Goal: Task Accomplishment & Management: Manage account settings

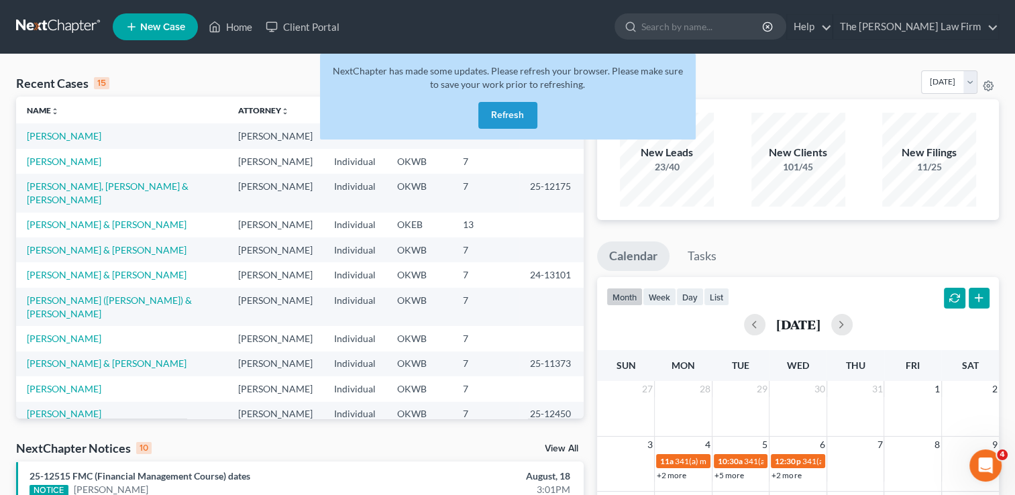
click at [513, 112] on button "Refresh" at bounding box center [507, 115] width 59 height 27
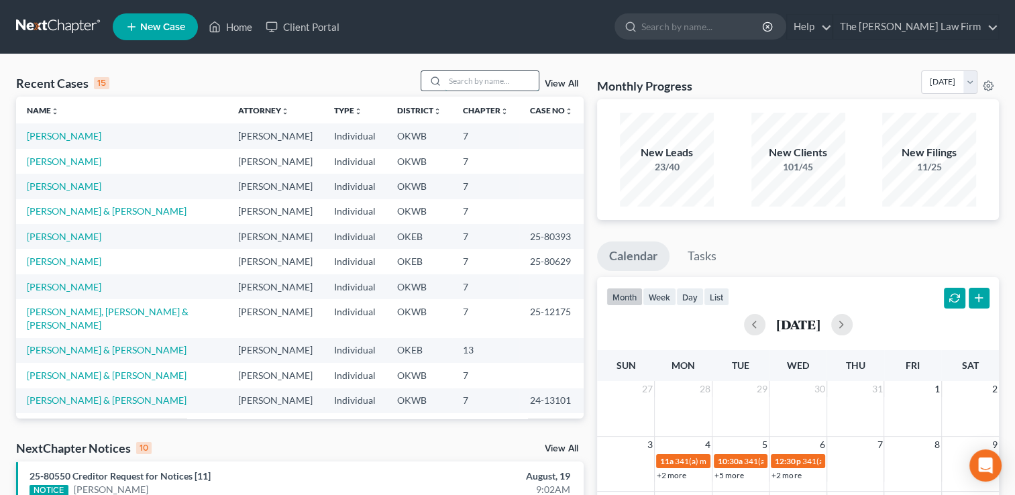
click at [492, 85] on input "search" at bounding box center [492, 80] width 94 height 19
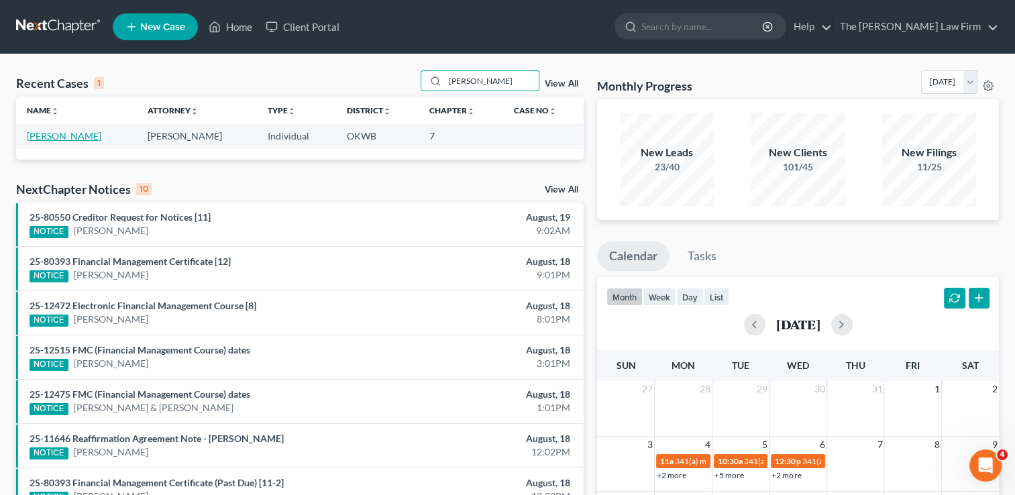
type input "[PERSON_NAME]"
click at [62, 136] on link "[PERSON_NAME]" at bounding box center [64, 135] width 74 height 11
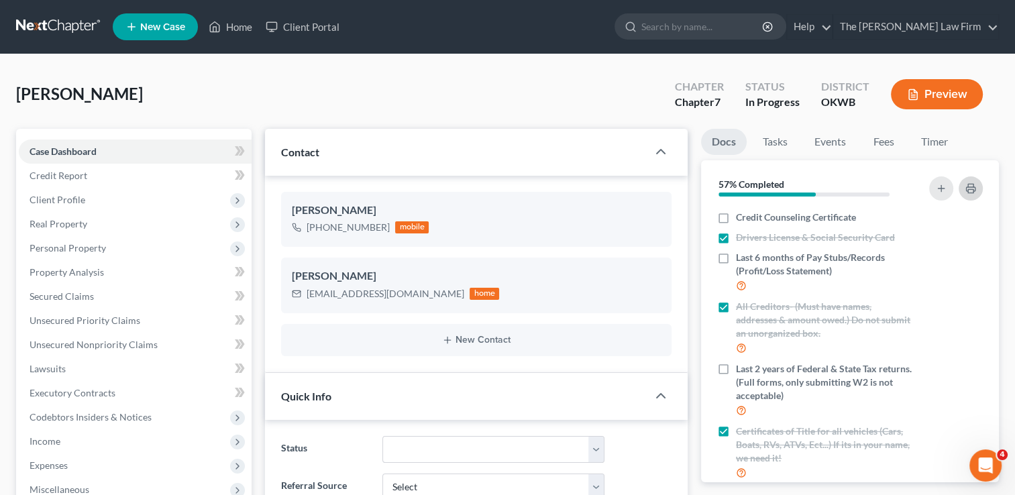
click at [976, 189] on icon "button" at bounding box center [971, 188] width 11 height 11
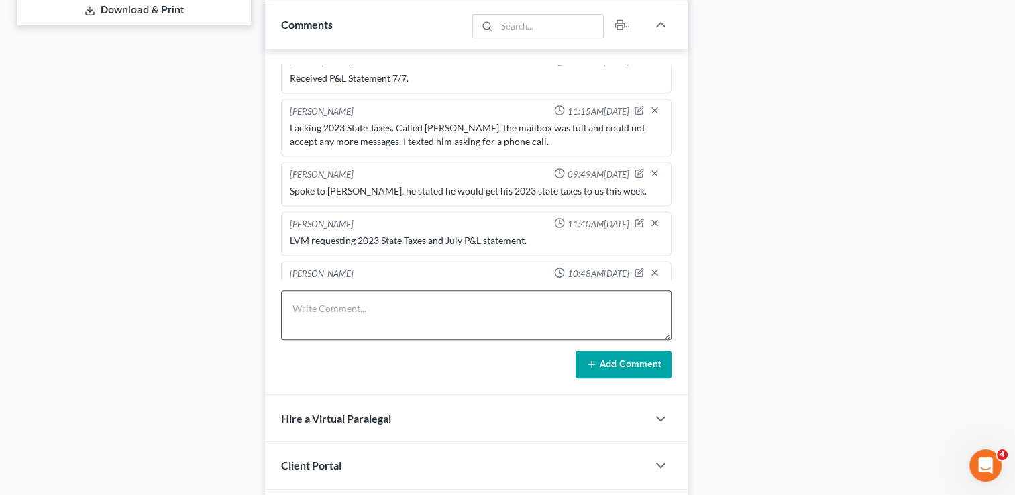
scroll to position [604, 0]
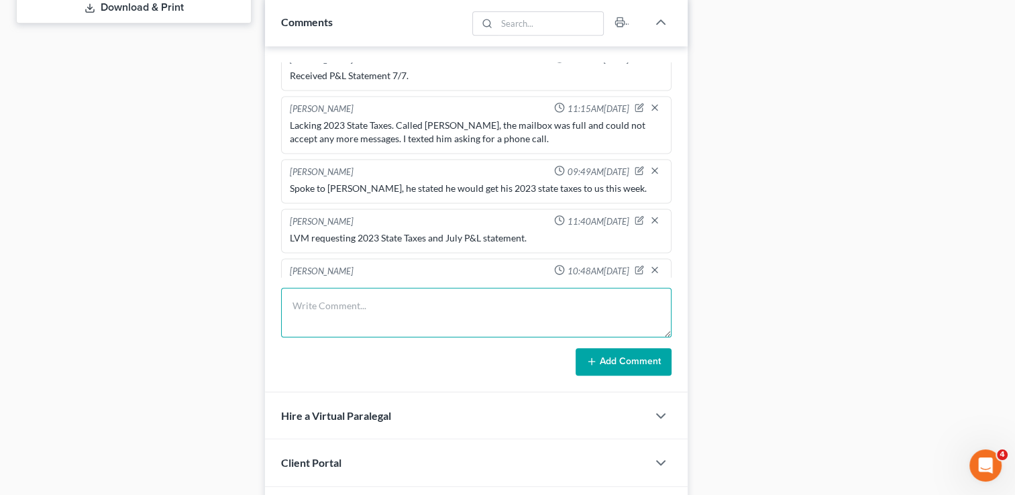
click at [428, 302] on textarea at bounding box center [476, 313] width 391 height 50
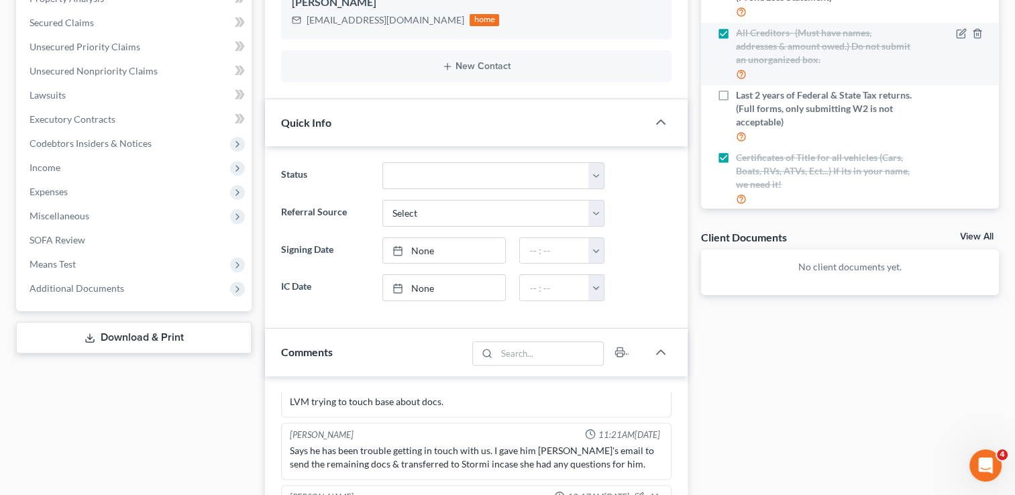
scroll to position [201, 0]
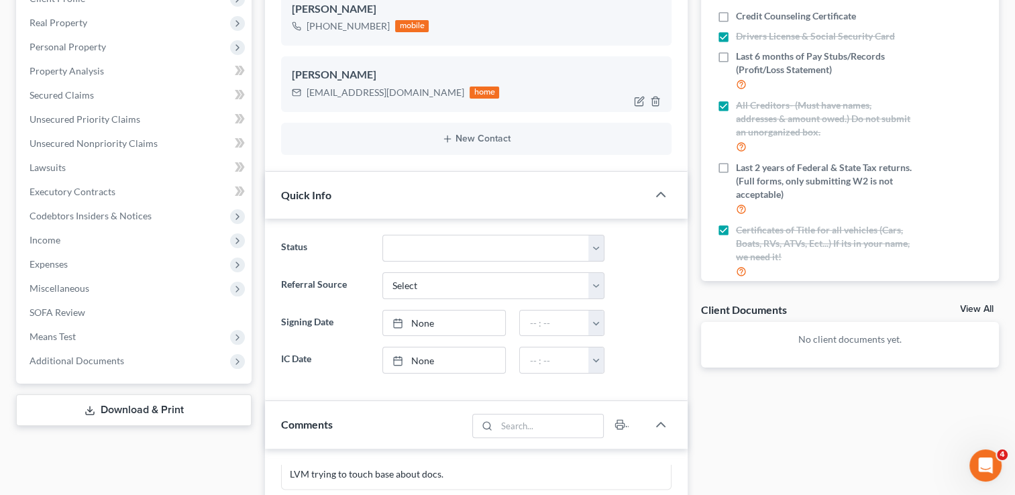
click at [395, 93] on div "[EMAIL_ADDRESS][DOMAIN_NAME]" at bounding box center [386, 92] width 158 height 13
copy div "[EMAIL_ADDRESS][DOMAIN_NAME]"
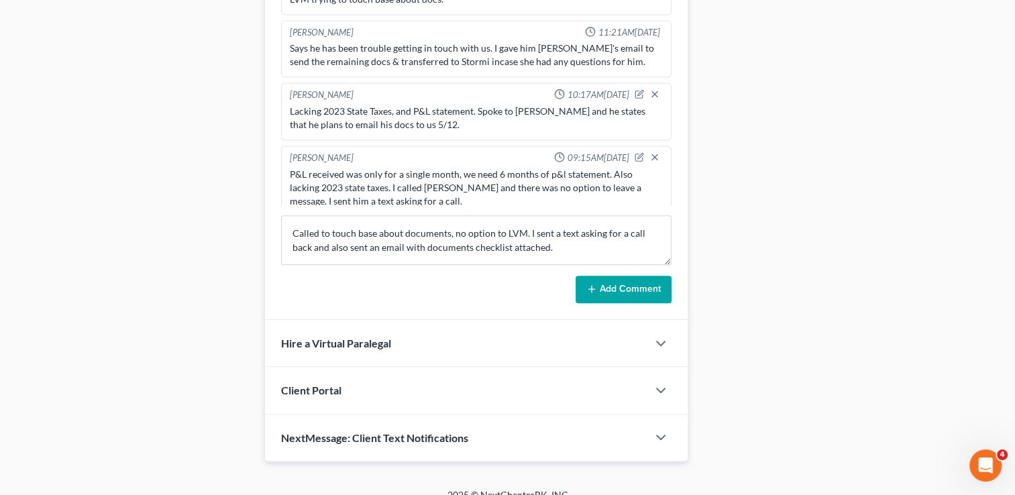
scroll to position [690, 0]
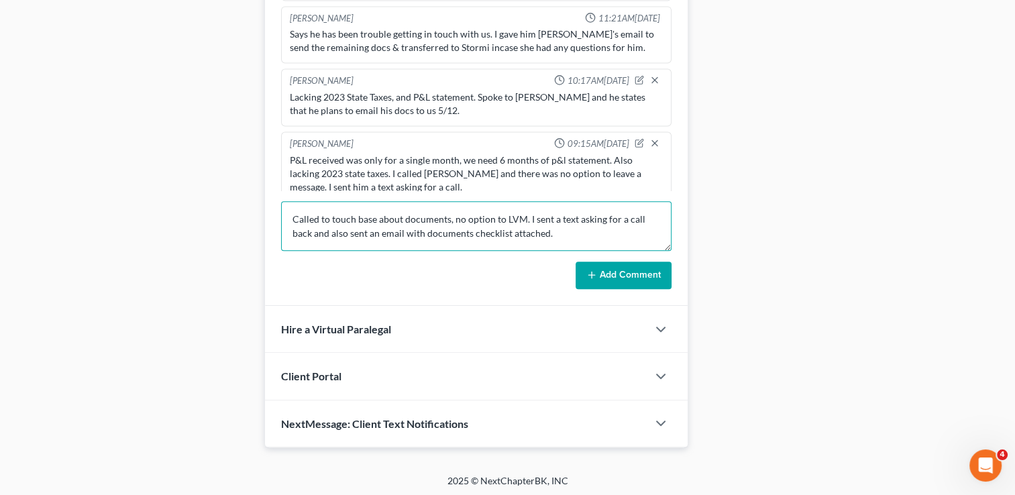
click at [293, 215] on textarea "Called to touch base about documents, no option to LVM. I sent a text asking fo…" at bounding box center [476, 226] width 391 height 50
click at [398, 229] on textarea "Lacking 2023 state taxes and p&l forJuly. Called to touch base about documents,…" at bounding box center [476, 226] width 391 height 50
click at [431, 239] on textarea "Lacking 2023 state taxes and p&l for July. Called to touch base about documents…" at bounding box center [476, 226] width 391 height 50
drag, startPoint x: 423, startPoint y: 239, endPoint x: 291, endPoint y: 219, distance: 133.0
click at [291, 219] on textarea "Lacking 2023 state taxes and p&l for July. Called to touch base about documents…" at bounding box center [476, 226] width 391 height 50
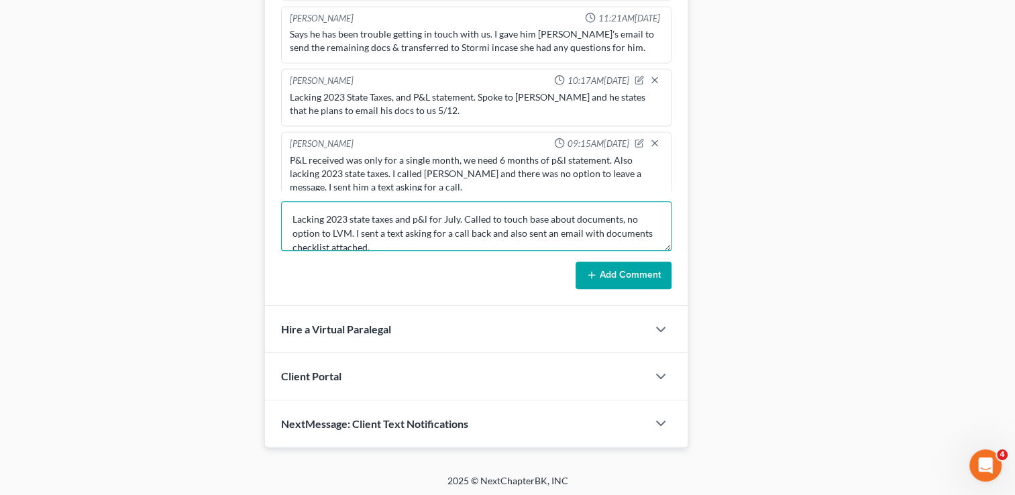
type textarea "Lacking 2023 state taxes and p&l for July. Called to touch base about documents…"
click at [592, 277] on icon at bounding box center [591, 275] width 11 height 11
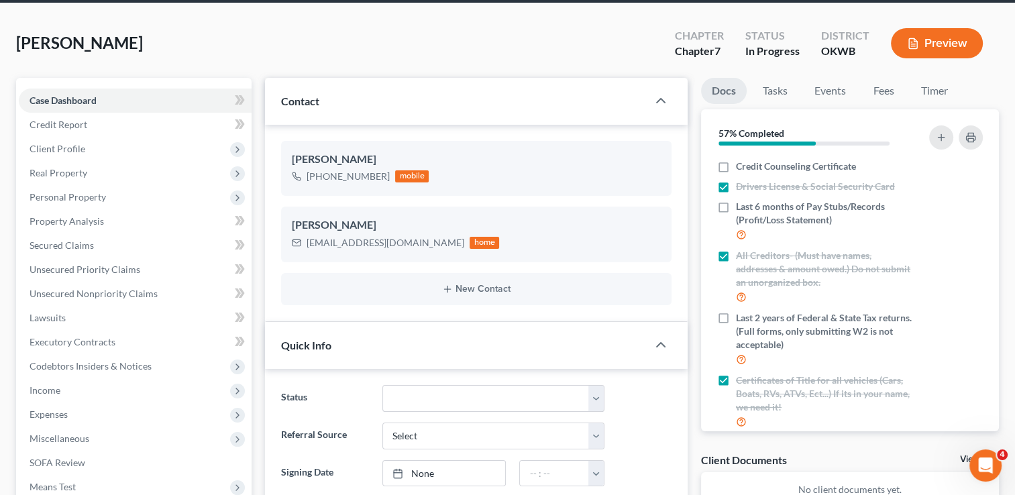
scroll to position [0, 0]
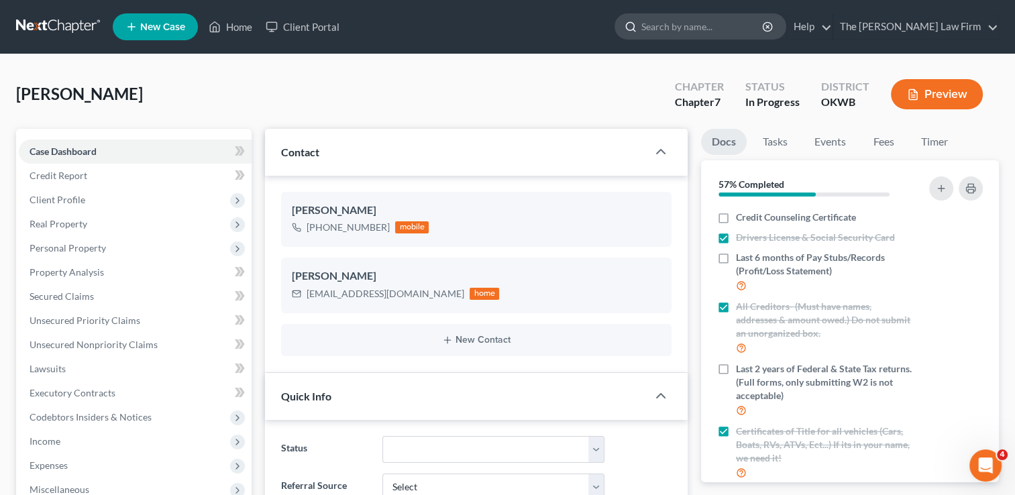
click at [707, 26] on input "search" at bounding box center [702, 26] width 123 height 25
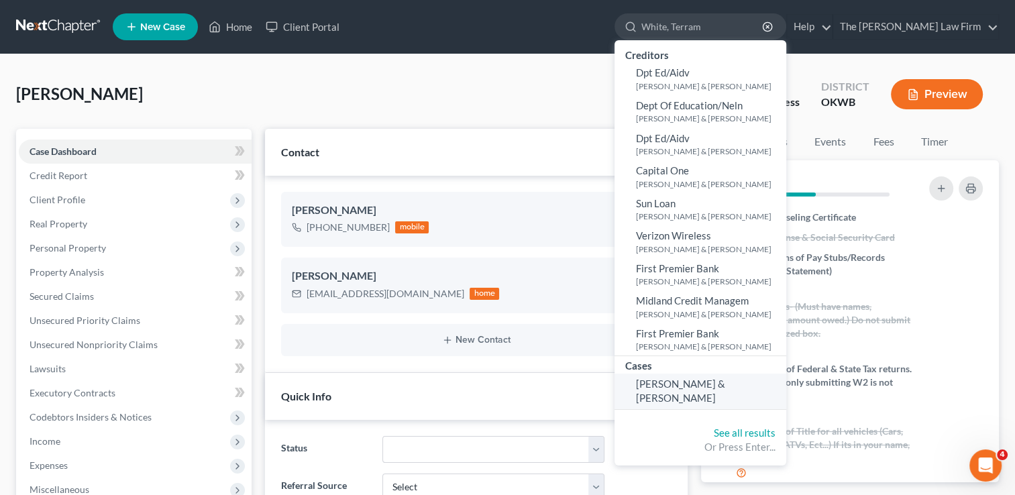
type input "White, Terram"
click at [725, 382] on span "[PERSON_NAME] & [PERSON_NAME]" at bounding box center [680, 391] width 89 height 26
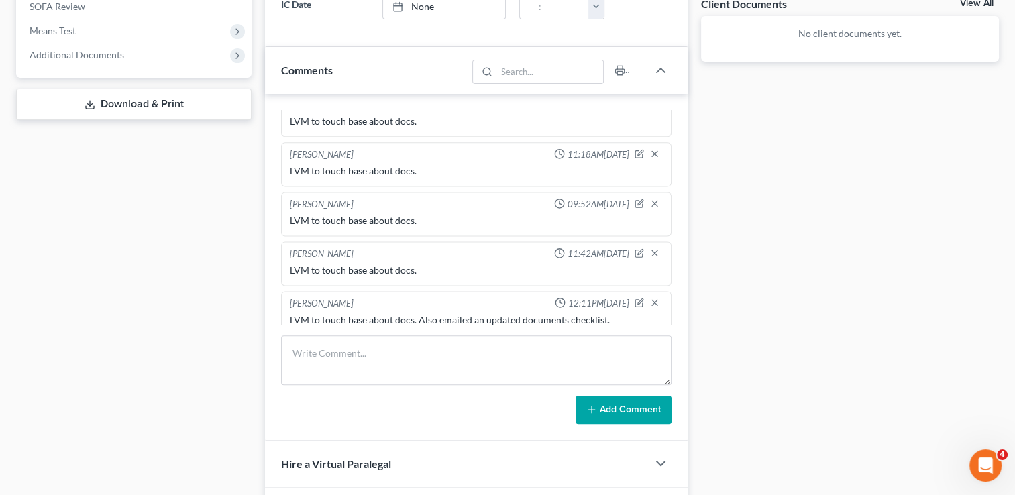
scroll to position [641, 0]
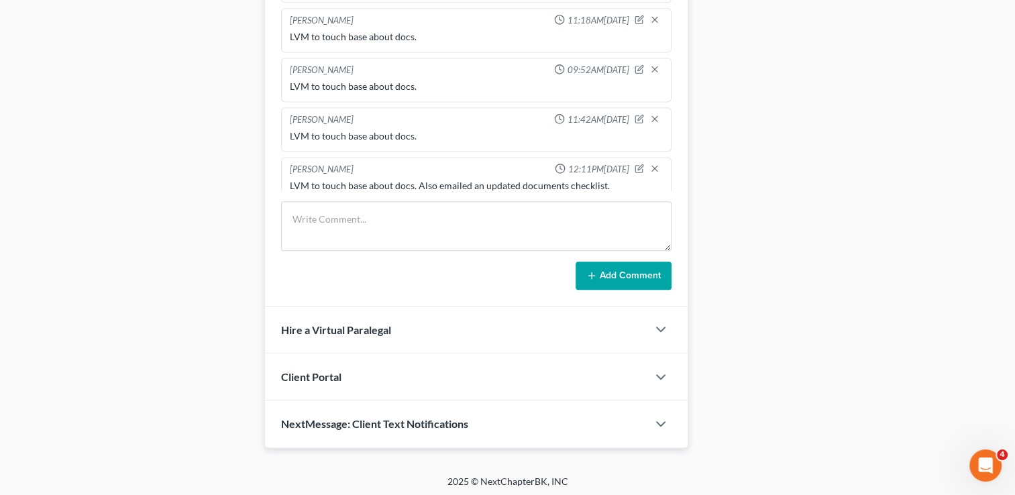
click at [472, 179] on div "LVM to touch base about docs. Also emailed an updated documents checklist." at bounding box center [476, 185] width 373 height 13
copy div "LVM to touch base about docs. Also emailed an updated documents checklist."
click at [445, 215] on textarea at bounding box center [476, 226] width 391 height 50
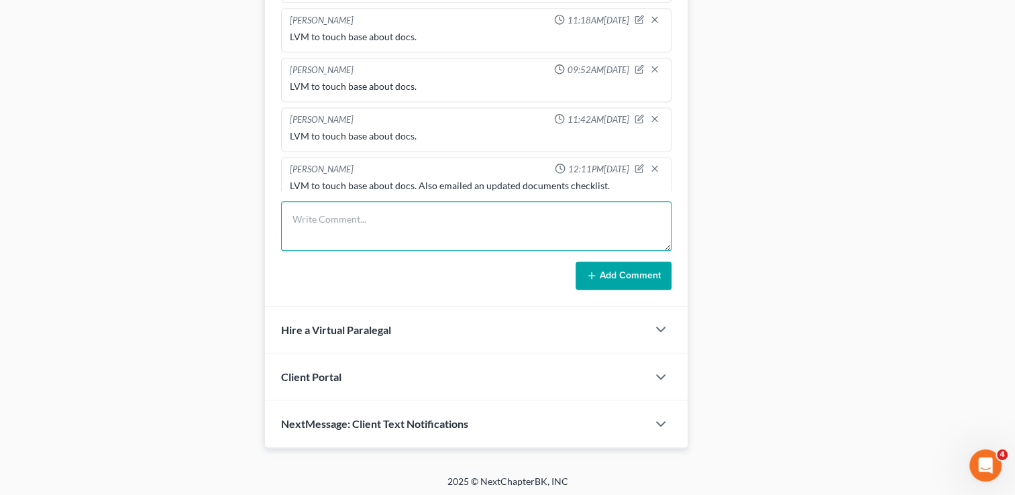
paste textarea "LVM to touch base about docs. Also emailed an updated documents checklist."
type textarea "LVM to touch base about docs. Also emailed an updated documents checklist."
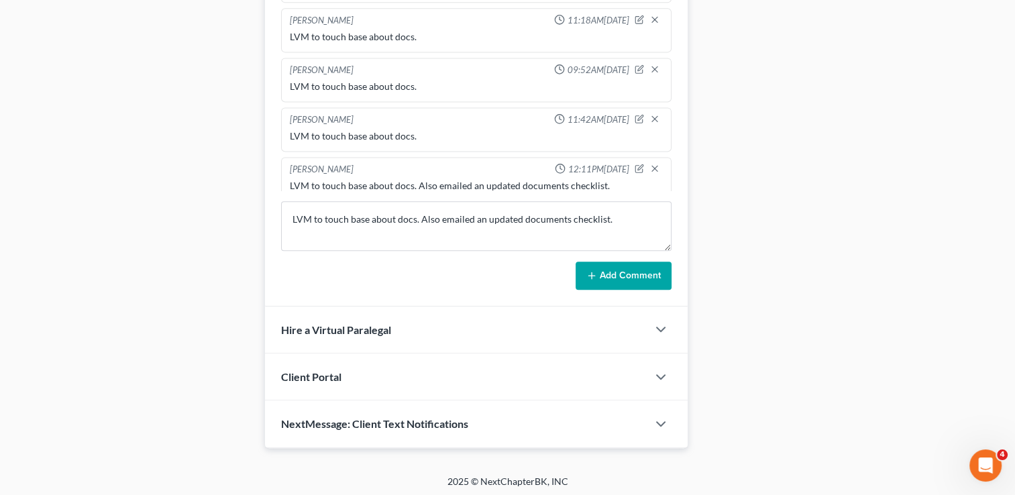
click at [608, 280] on button "Add Comment" at bounding box center [624, 276] width 96 height 28
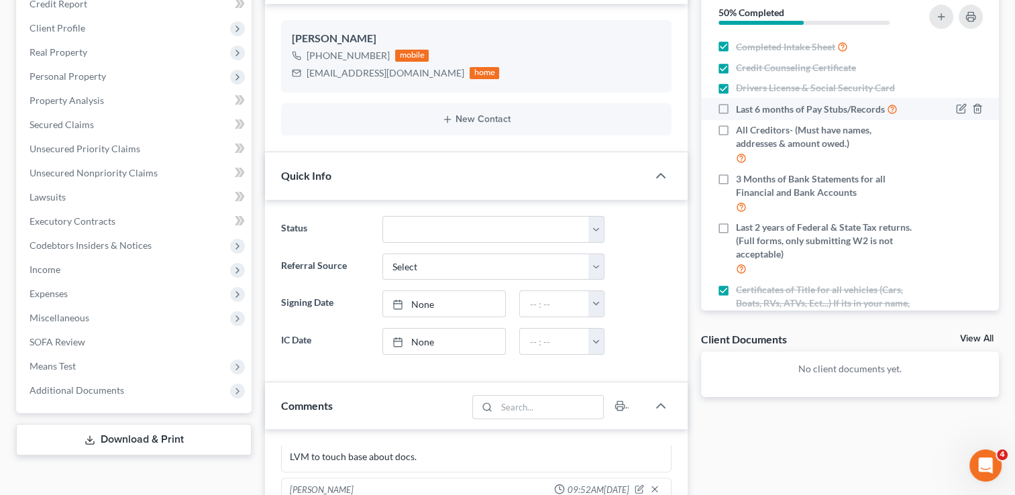
scroll to position [0, 0]
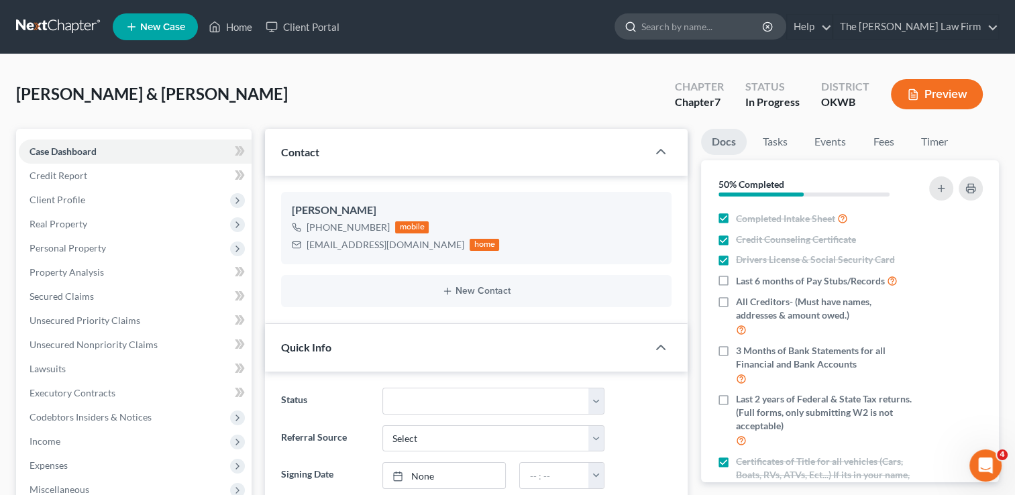
click at [692, 19] on input "search" at bounding box center [702, 26] width 123 height 25
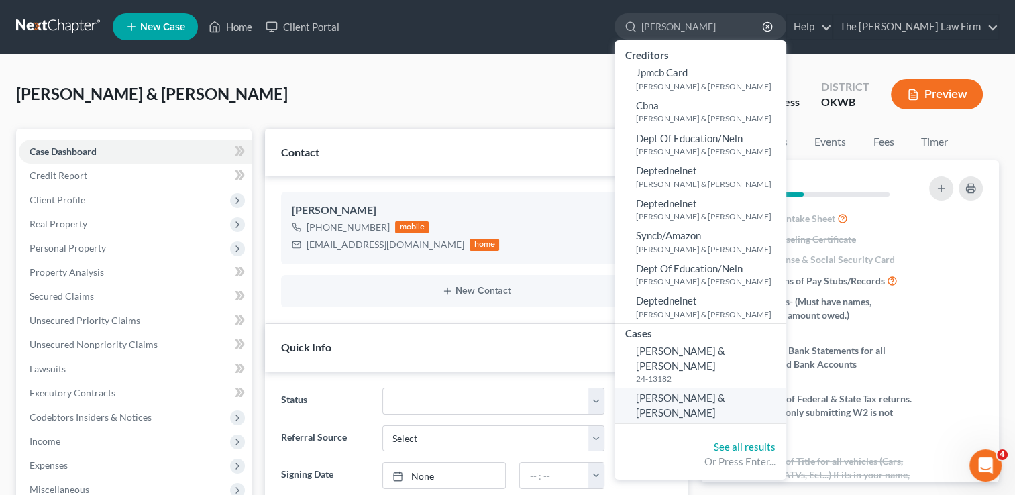
type input "[PERSON_NAME]"
click at [717, 392] on span "[PERSON_NAME] & [PERSON_NAME]" at bounding box center [680, 405] width 89 height 26
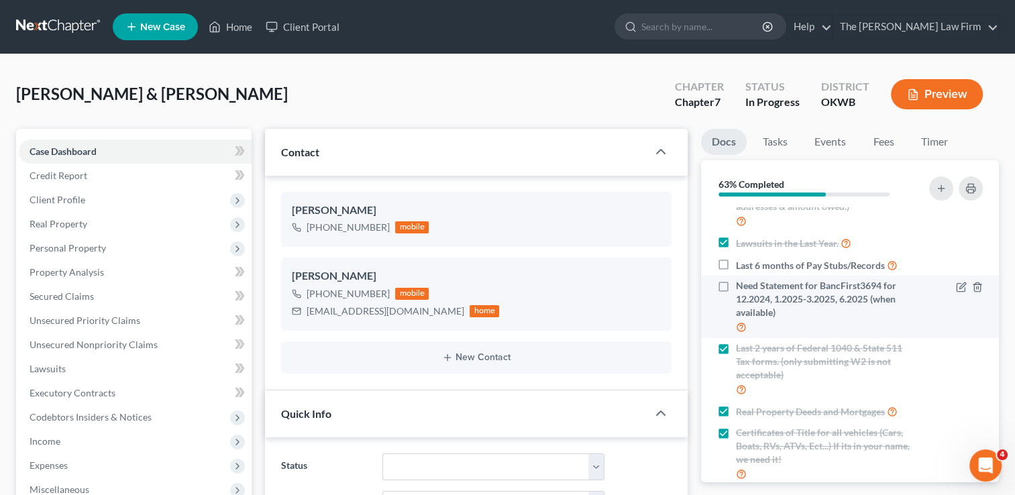
scroll to position [67, 0]
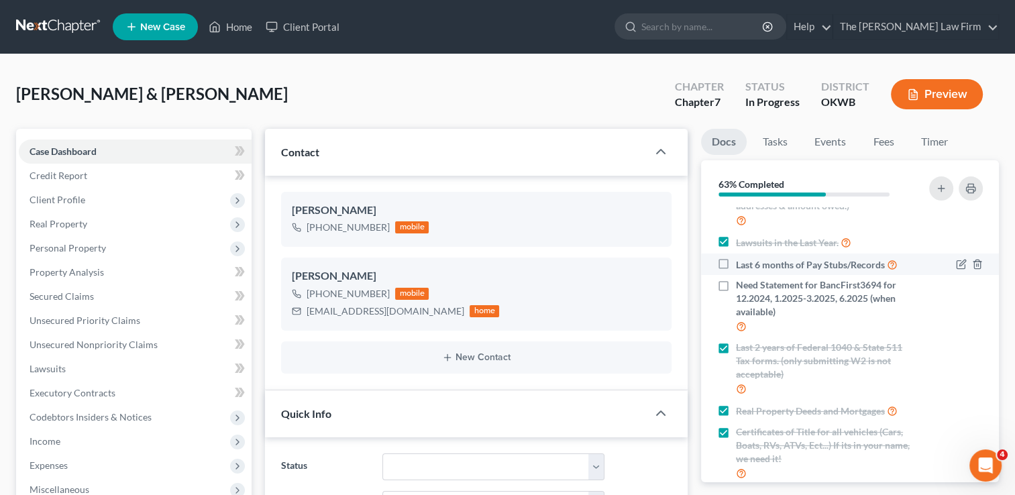
click at [736, 265] on label "Last 6 months of Pay Stubs/Records" at bounding box center [817, 264] width 162 height 15
click at [741, 265] on input "Last 6 months of Pay Stubs/Records" at bounding box center [745, 261] width 9 height 9
checkbox input "true"
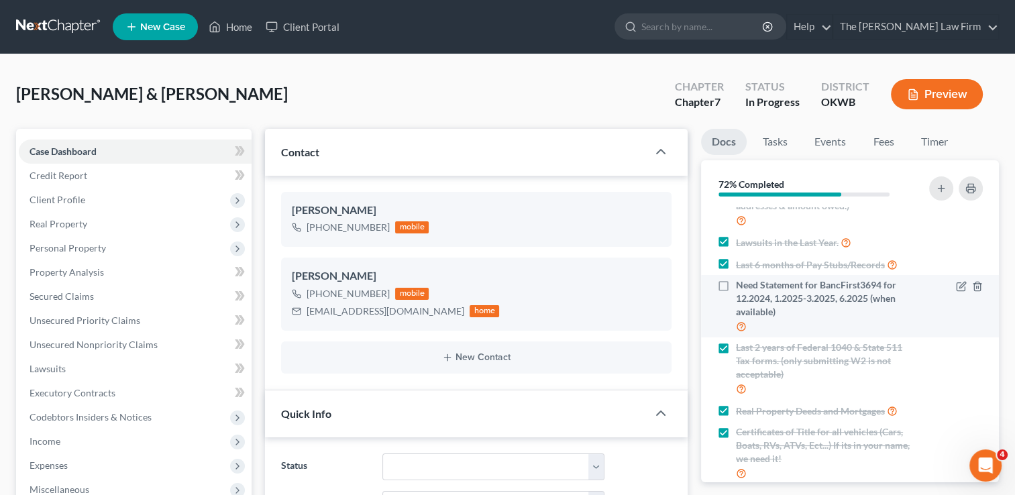
click at [736, 284] on label "Need Statement for BancFirst3694 for 12.2024, 1.2025-3.2025, 6.2025 (when avail…" at bounding box center [824, 306] width 177 height 56
click at [741, 284] on input "Need Statement for BancFirst3694 for 12.2024, 1.2025-3.2025, 6.2025 (when avail…" at bounding box center [745, 282] width 9 height 9
checkbox input "true"
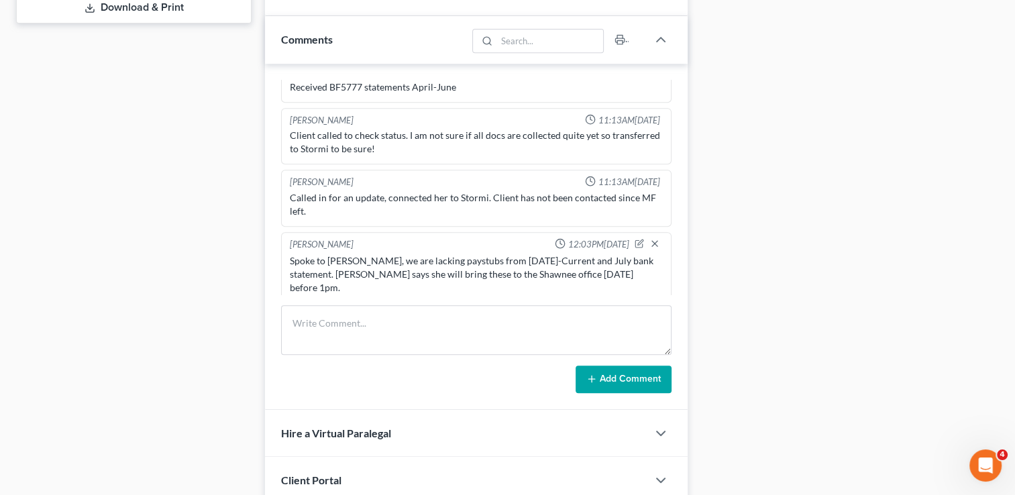
scroll to position [708, 0]
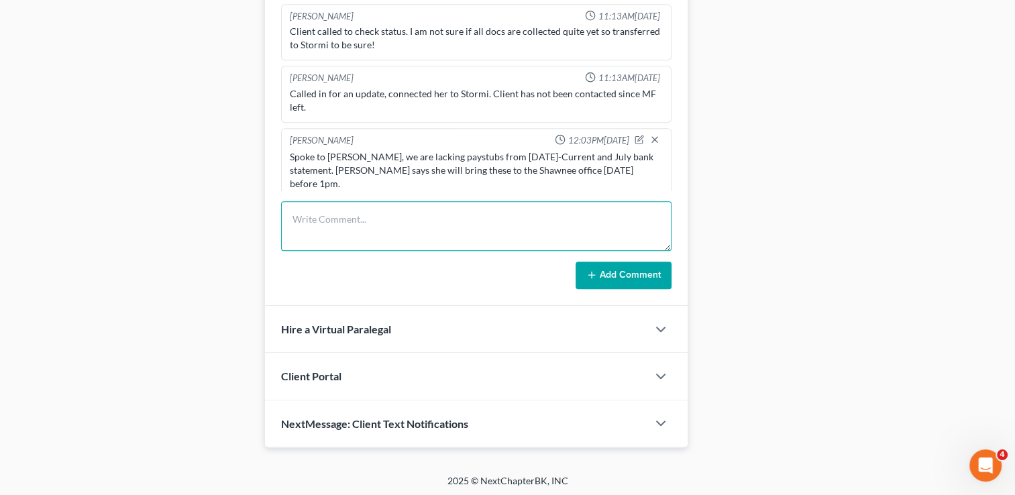
click at [443, 213] on textarea at bounding box center [476, 226] width 391 height 50
type textarea "M"
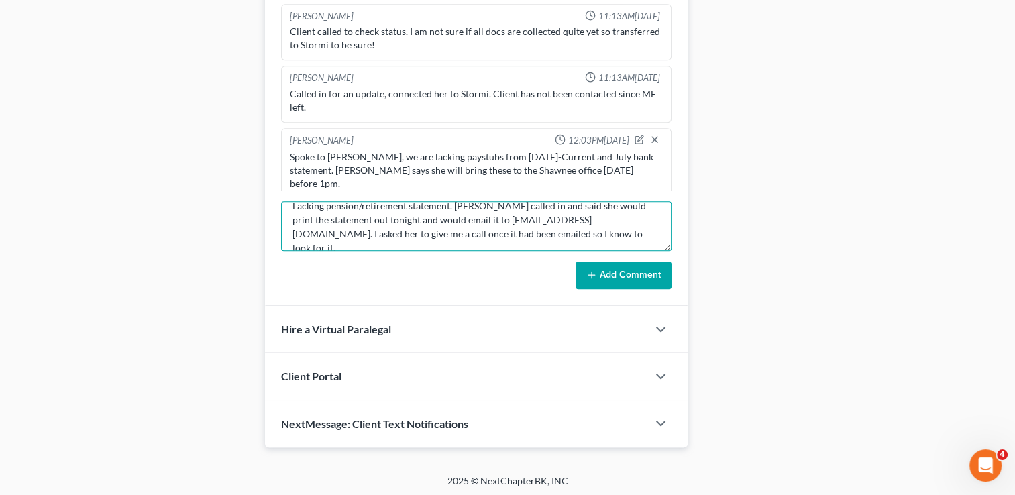
scroll to position [0, 0]
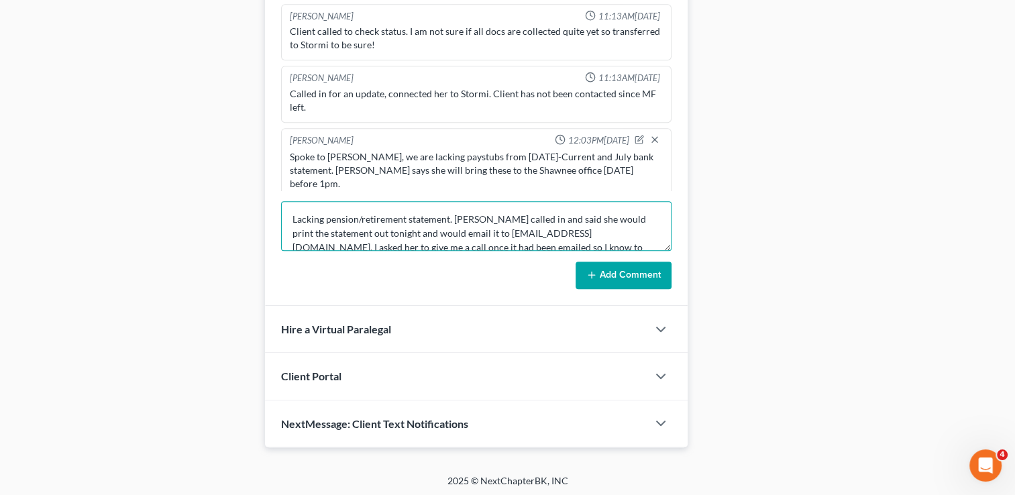
drag, startPoint x: 536, startPoint y: 244, endPoint x: 284, endPoint y: 208, distance: 254.1
click at [284, 208] on textarea "Lacking pension/retirement statement. [PERSON_NAME] called in and said she woul…" at bounding box center [476, 226] width 391 height 50
type textarea "Lacking pension/retirement statement. [PERSON_NAME] called in and said she woul…"
click at [630, 275] on button "Add Comment" at bounding box center [624, 276] width 96 height 28
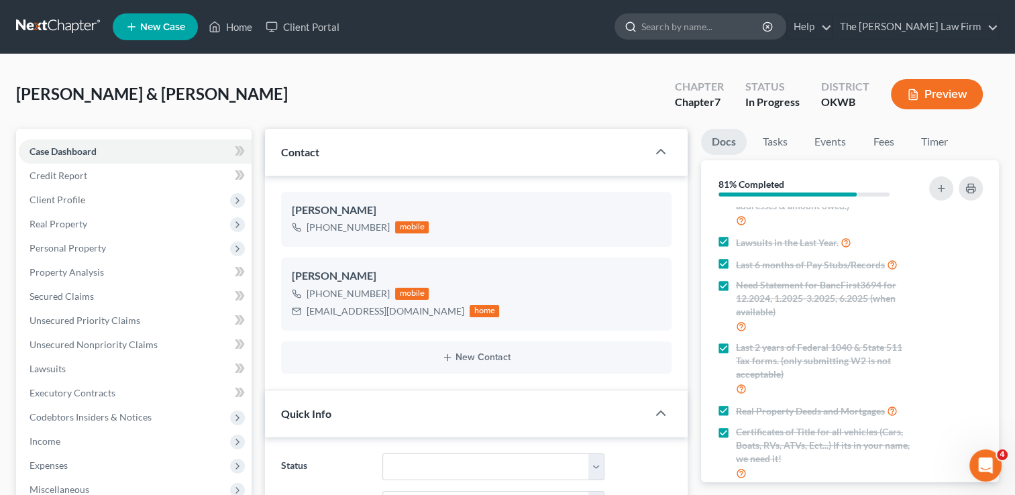
click at [691, 25] on input "search" at bounding box center [702, 26] width 123 height 25
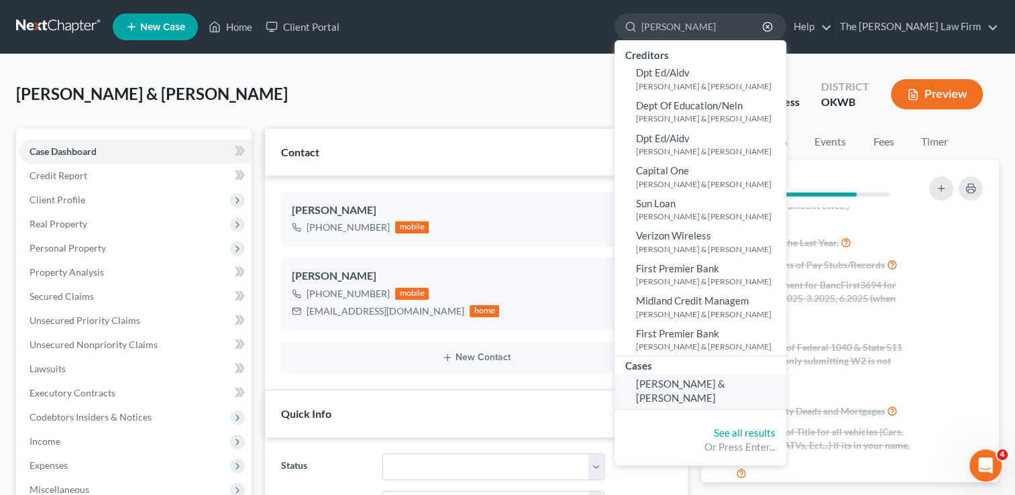
type input "[PERSON_NAME]"
click at [725, 381] on span "[PERSON_NAME] & [PERSON_NAME]" at bounding box center [680, 391] width 89 height 26
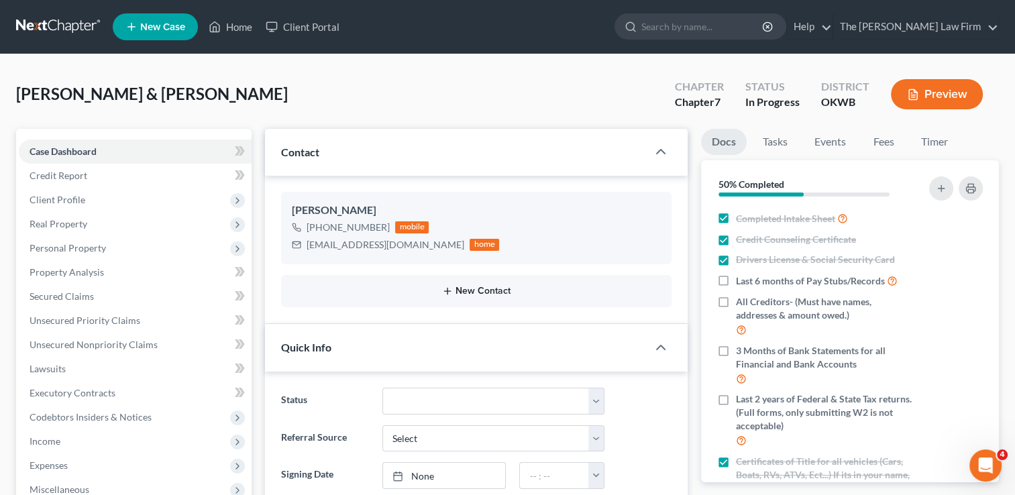
scroll to position [1880, 0]
click at [971, 185] on icon "button" at bounding box center [971, 188] width 11 height 11
click at [370, 247] on div "[EMAIL_ADDRESS][DOMAIN_NAME]" at bounding box center [386, 244] width 158 height 13
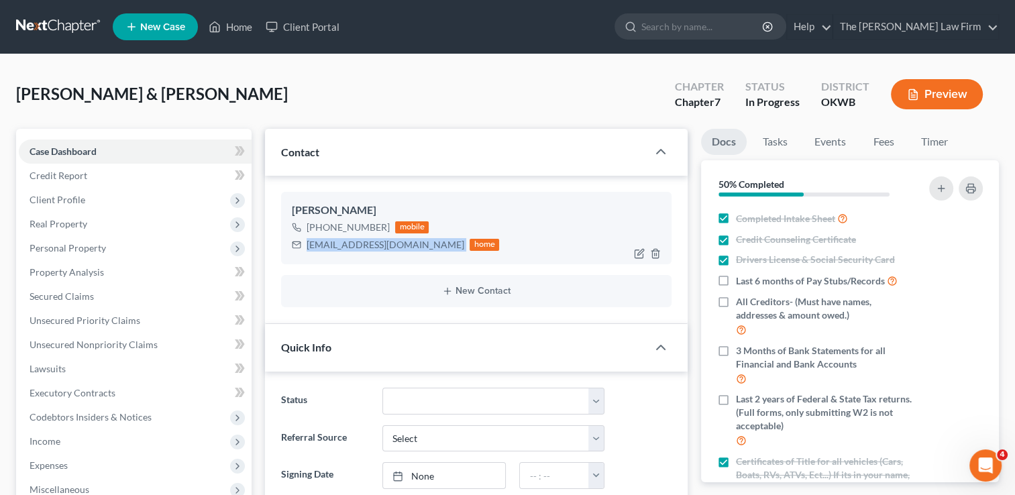
copy div "[EMAIL_ADDRESS][DOMAIN_NAME]"
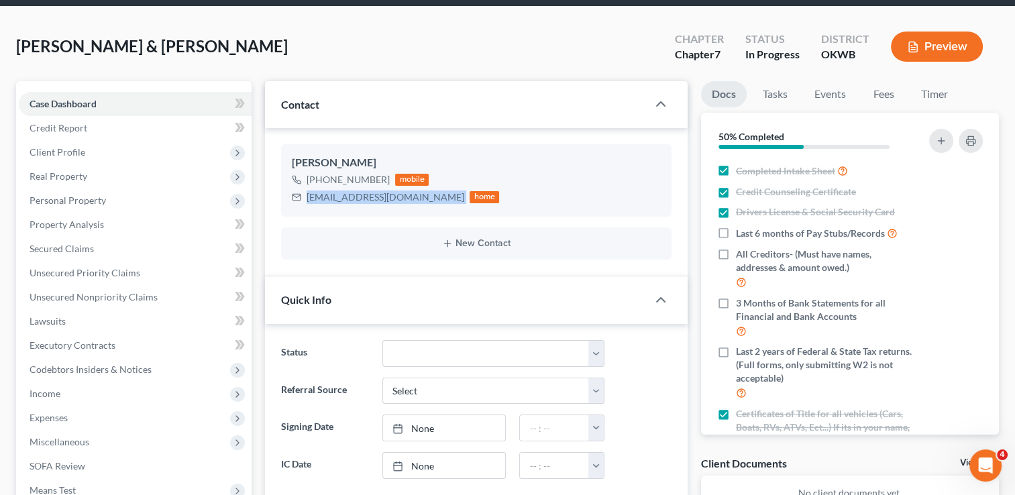
scroll to position [0, 0]
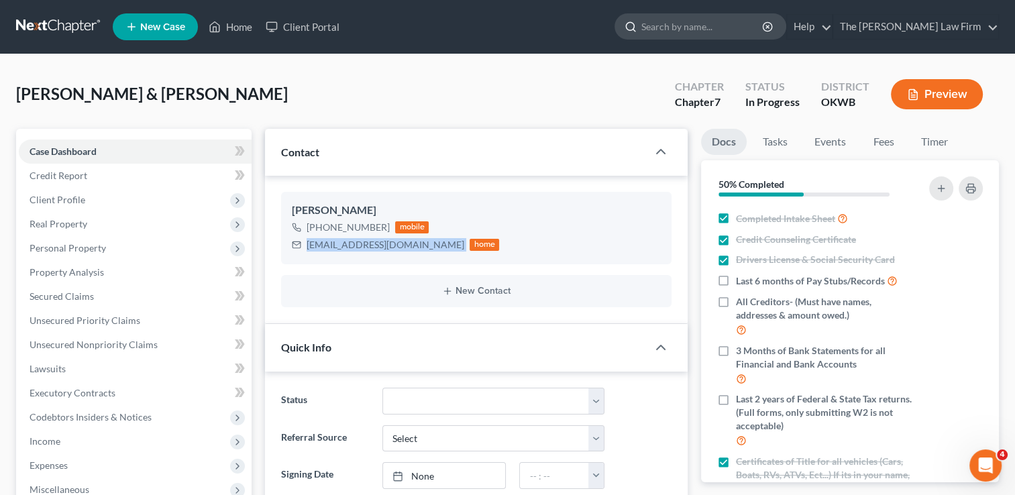
click at [727, 24] on input "search" at bounding box center [702, 26] width 123 height 25
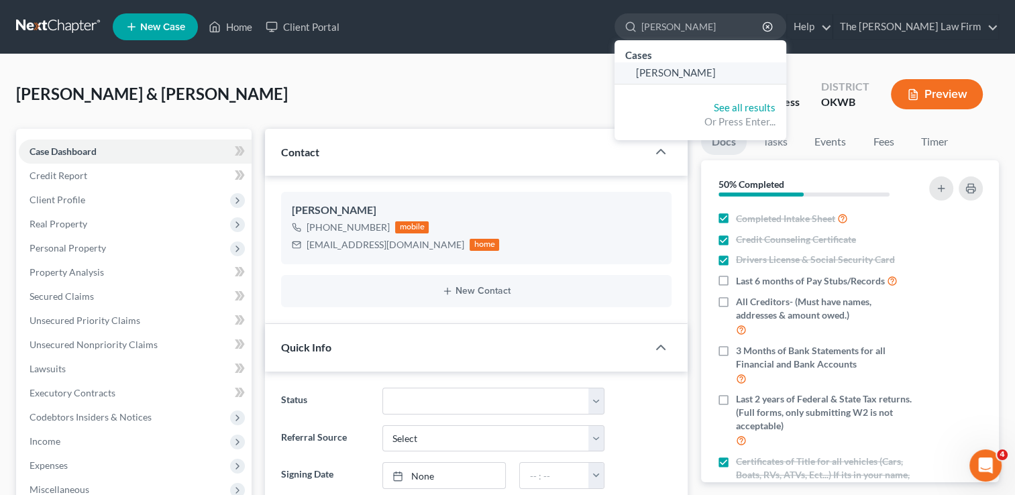
type input "[PERSON_NAME]"
click at [716, 72] on span "[PERSON_NAME]" at bounding box center [676, 72] width 80 height 12
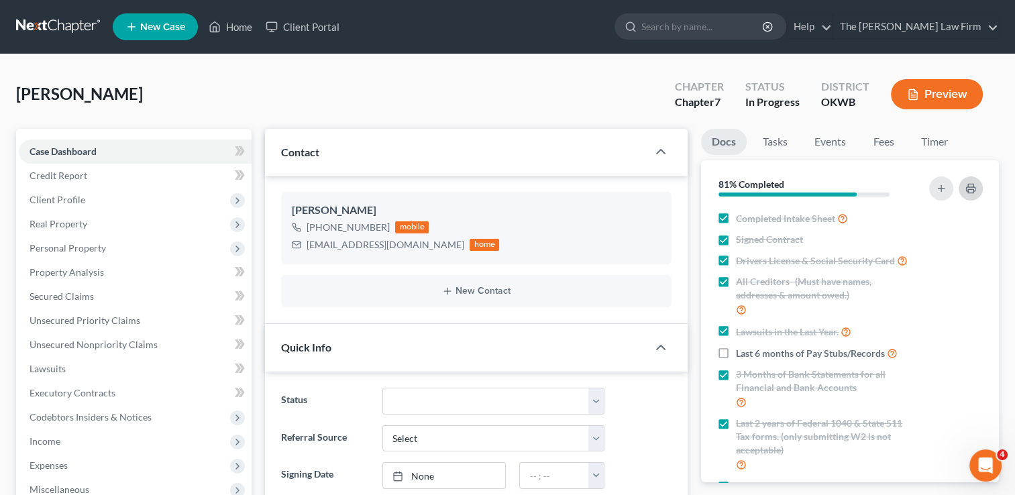
click at [968, 188] on icon "button" at bounding box center [971, 188] width 11 height 11
click at [349, 248] on div "[EMAIL_ADDRESS][DOMAIN_NAME]" at bounding box center [386, 244] width 158 height 13
copy div "[EMAIL_ADDRESS][DOMAIN_NAME]"
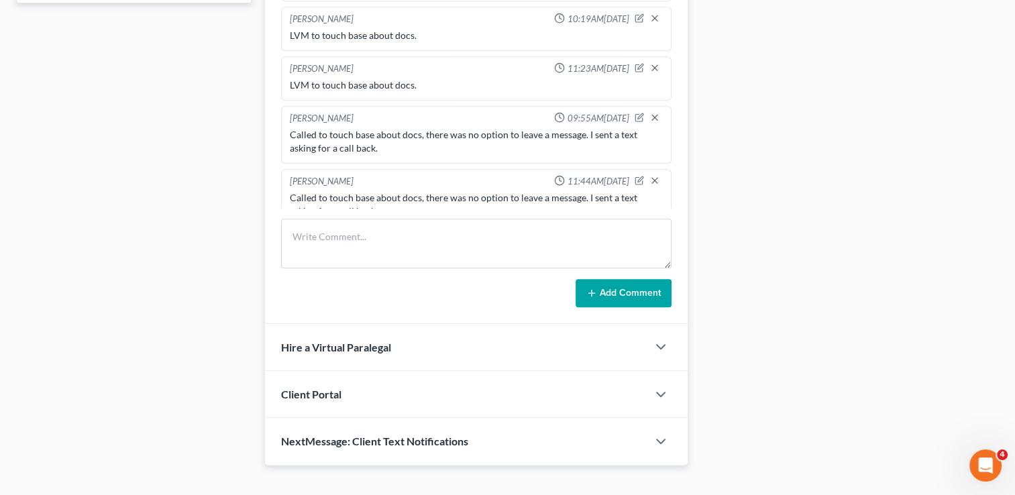
scroll to position [641, 0]
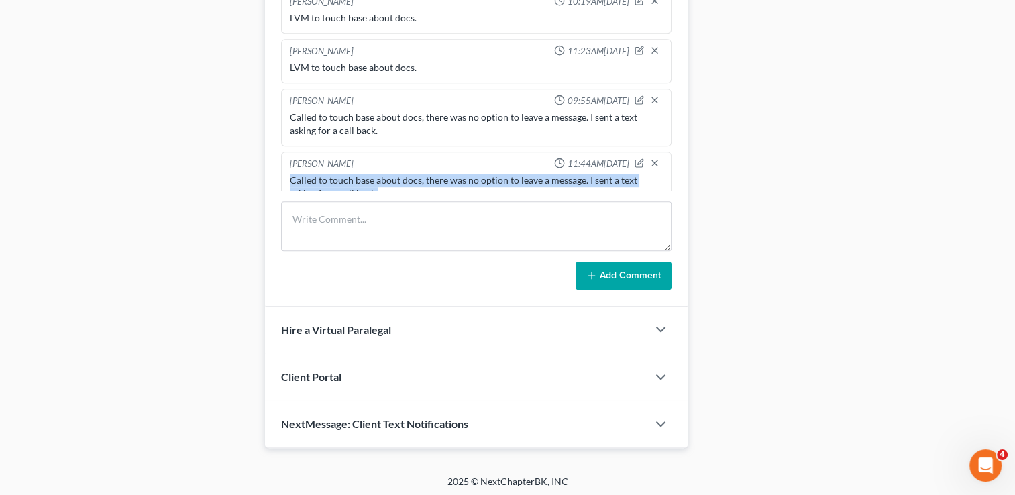
drag, startPoint x: 380, startPoint y: 170, endPoint x: 290, endPoint y: 160, distance: 90.5
click at [290, 174] on div "Called to touch base about docs, there was no option to leave a message. I sent…" at bounding box center [476, 187] width 373 height 27
copy div "Called to touch base about docs, there was no option to leave a message. I sent…"
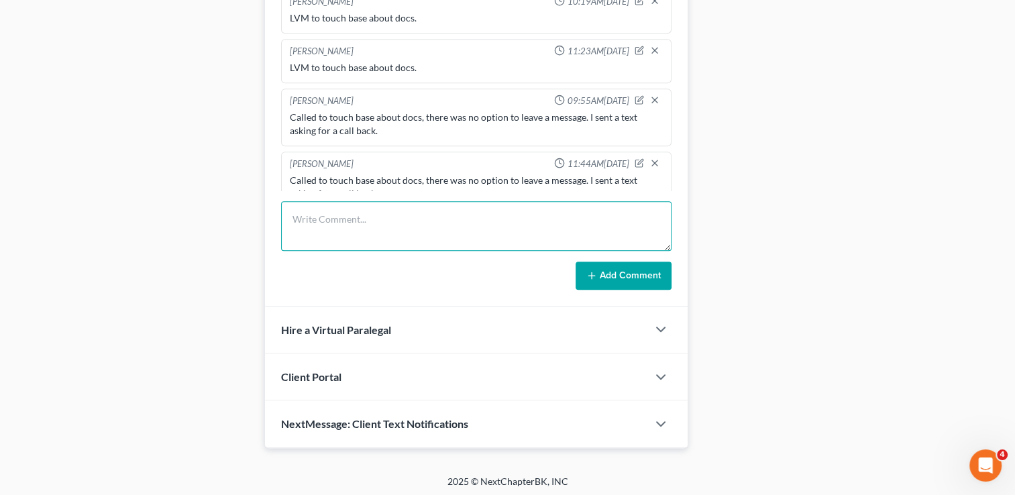
click at [344, 214] on textarea at bounding box center [476, 226] width 391 height 50
paste textarea "Called to touch base about docs, there was no option to leave a message. I sent…"
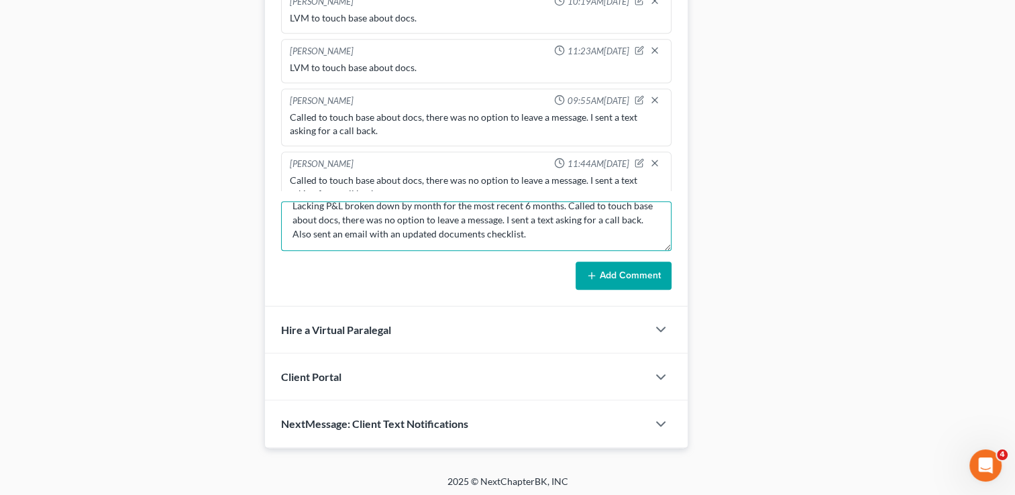
scroll to position [0, 0]
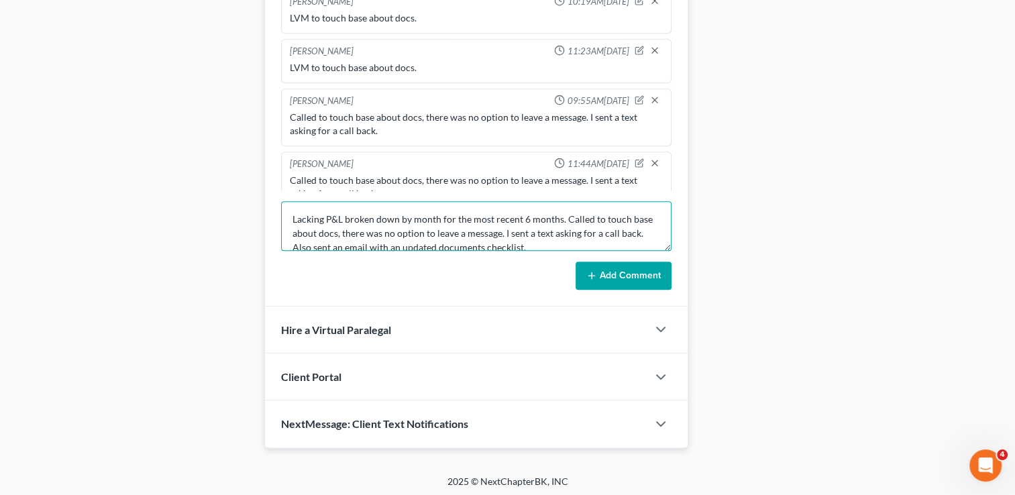
drag, startPoint x: 529, startPoint y: 241, endPoint x: 280, endPoint y: 204, distance: 251.7
click at [280, 204] on div "[PERSON_NAME] 10:03AM[DATE] Spoke with [PERSON_NAME] and went over documents we…" at bounding box center [476, 133] width 423 height 347
type textarea "Lacking P&L broken down by month for the most recent 6 months. Called to touch …"
click at [590, 270] on icon at bounding box center [591, 275] width 11 height 11
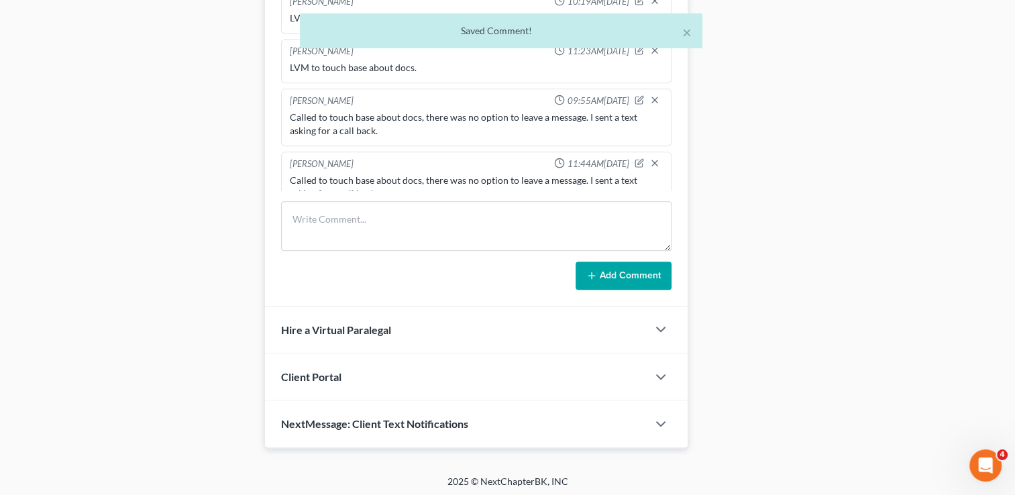
scroll to position [866, 0]
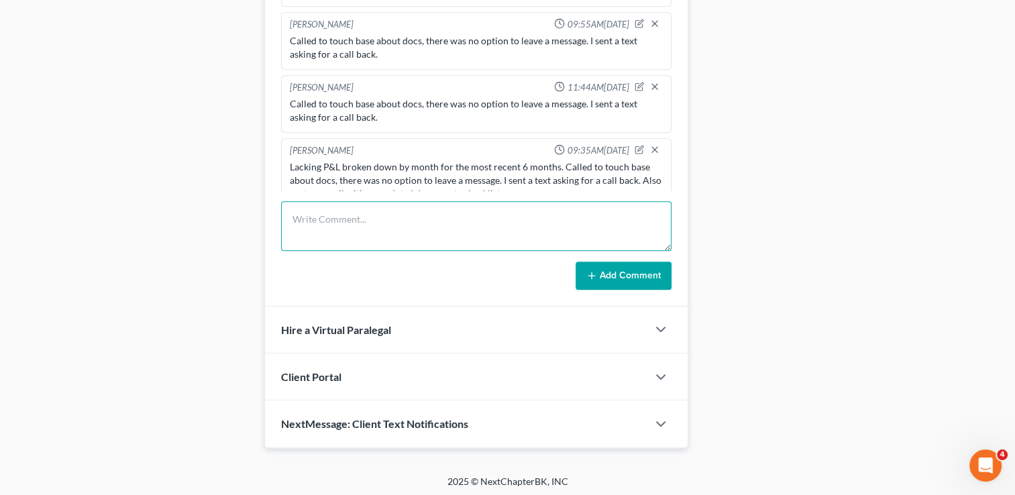
click at [400, 205] on textarea at bounding box center [476, 226] width 391 height 50
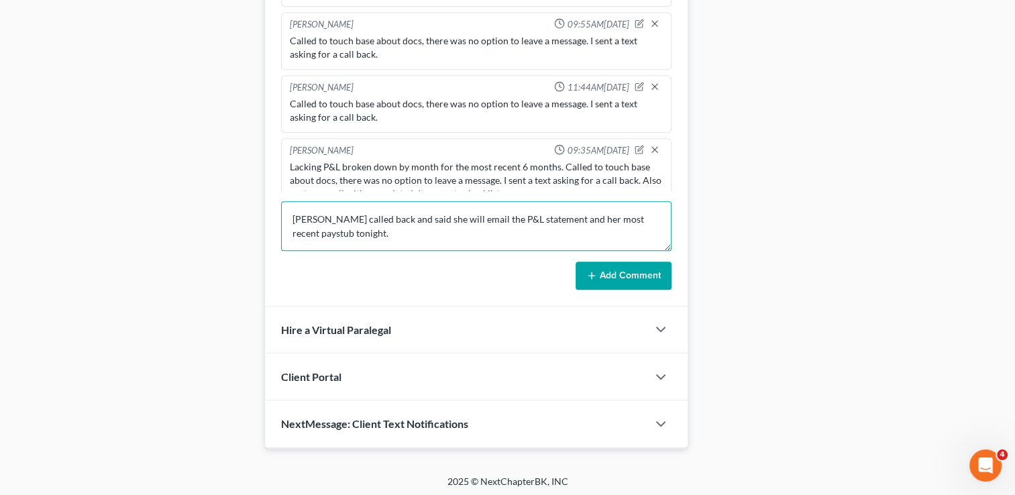
type textarea "[PERSON_NAME] called back and said she will email the P&L statement and her mos…"
click at [596, 270] on icon at bounding box center [591, 275] width 11 height 11
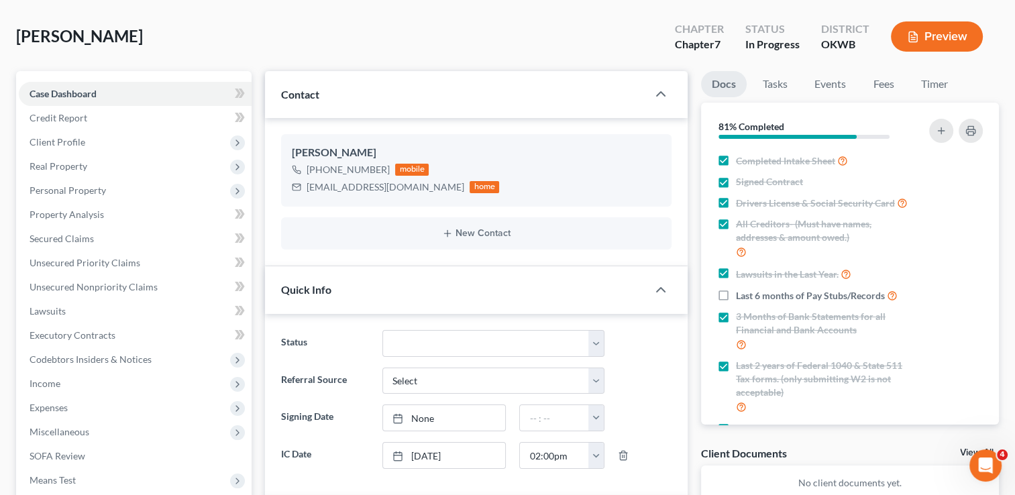
scroll to position [0, 0]
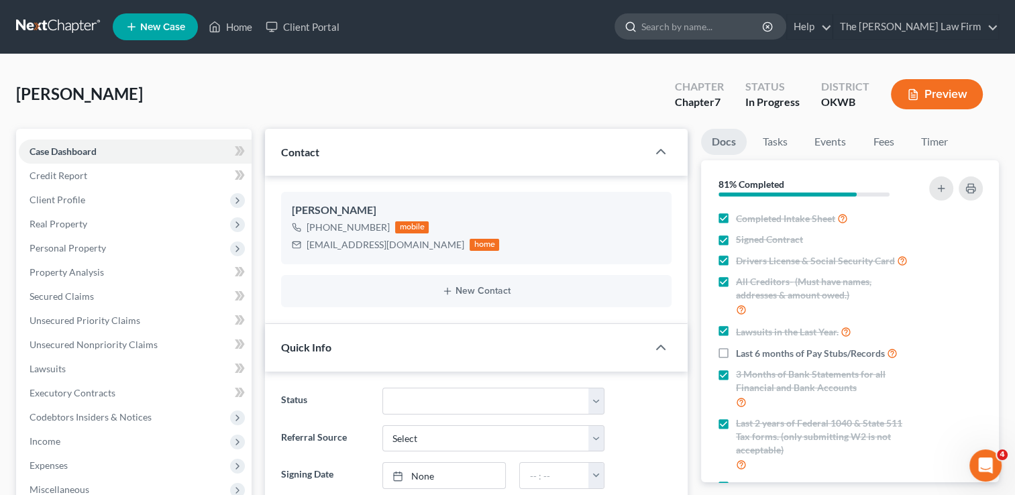
click at [730, 31] on input "search" at bounding box center [702, 26] width 123 height 25
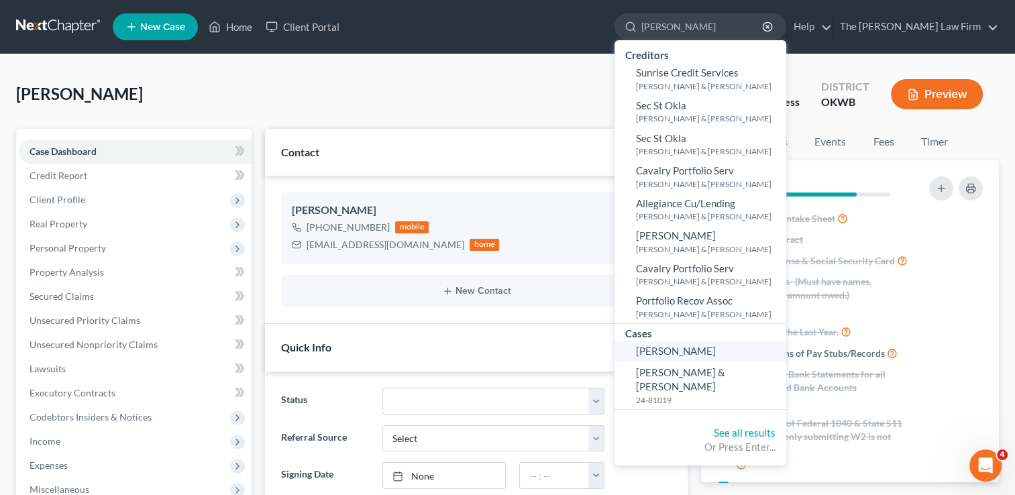
type input "[PERSON_NAME]"
click at [716, 348] on span "[PERSON_NAME]" at bounding box center [676, 351] width 80 height 12
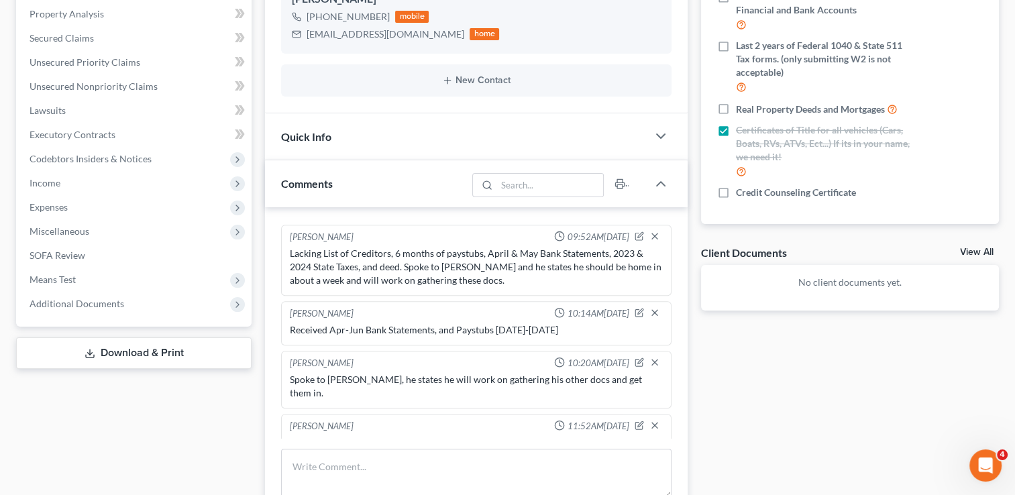
scroll to position [403, 0]
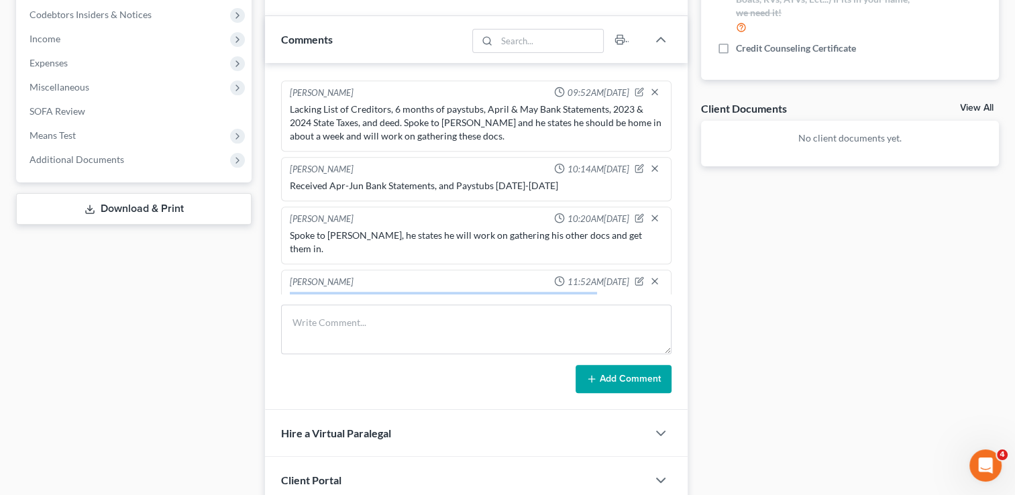
drag, startPoint x: 593, startPoint y: 264, endPoint x: 290, endPoint y: 268, distance: 303.3
click at [290, 292] on div "Lacking List of Creditors, July paystubs, 2023 & 2024 State Taxes, and deed. Sp…" at bounding box center [476, 312] width 373 height 40
drag, startPoint x: 290, startPoint y: 268, endPoint x: 299, endPoint y: 268, distance: 8.7
copy div "Lacking List of Creditors, July paystubs, 2023 & 2024 State Taxes, and deed"
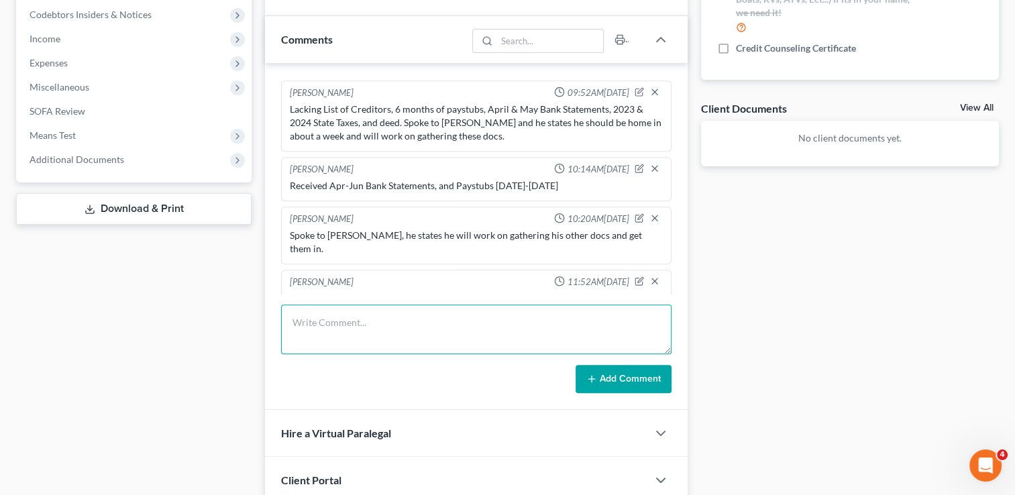
click at [344, 315] on textarea at bounding box center [476, 330] width 391 height 50
paste textarea "Lacking List of Creditors, July paystubs, 2023 & 2024 State Taxes, and deed"
click at [413, 323] on textarea "Lacking List of Creditors, July paystubs, 2023 & 2024 State Taxes, and deed" at bounding box center [476, 330] width 391 height 50
click at [411, 321] on textarea "Lacking List of Creditors, July paystubs, 2023 & 2024 State Taxes, and deed" at bounding box center [476, 330] width 391 height 50
click at [484, 323] on textarea "Lacking List of Creditors, July-August paystubs, 2023 & 2024 State Taxes, and d…" at bounding box center [476, 330] width 391 height 50
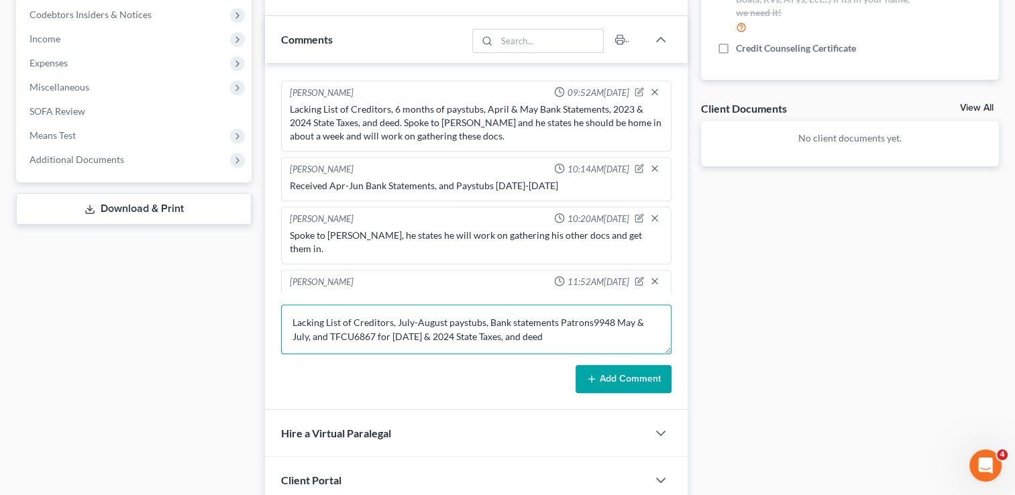
click at [539, 342] on textarea "Lacking List of Creditors, July-August paystubs, Bank statements Patrons9948 Ma…" at bounding box center [476, 330] width 391 height 50
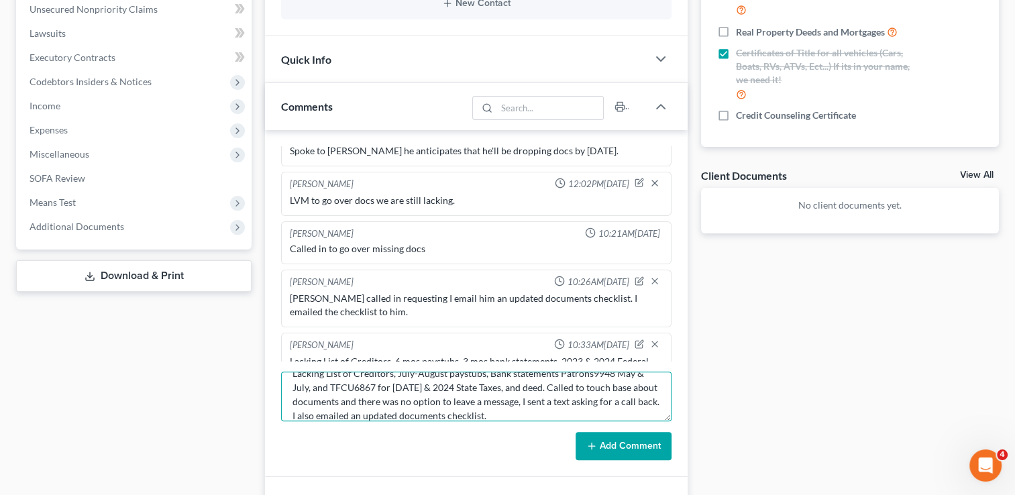
scroll to position [0, 0]
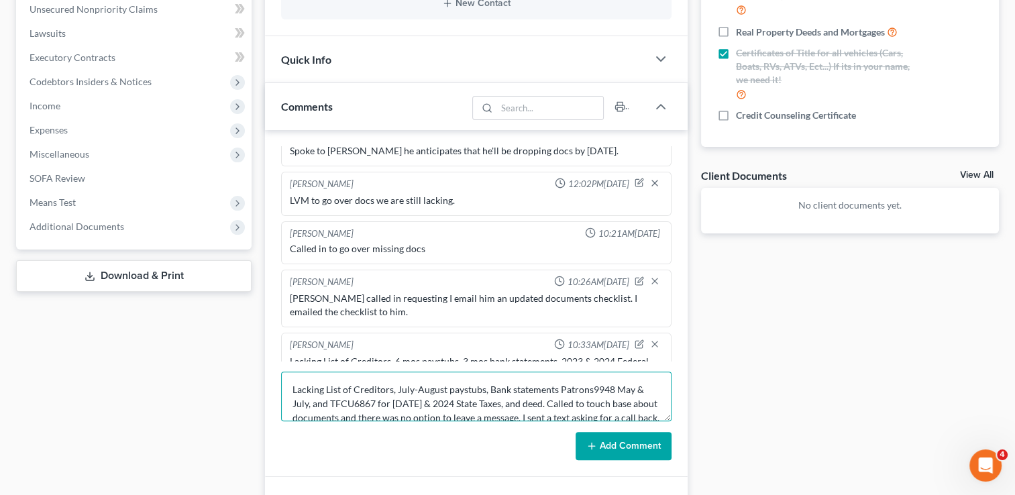
click at [443, 389] on textarea "Lacking List of Creditors, July-August paystubs, Bank statements Patrons9948 Ma…" at bounding box center [476, 397] width 391 height 50
drag, startPoint x: 325, startPoint y: 391, endPoint x: 556, endPoint y: 403, distance: 230.5
click at [556, 403] on textarea "Lacking List of Creditors, July-Current paystubs, Bank statements Patrons9948 M…" at bounding box center [476, 397] width 391 height 50
type textarea "Lacking List of Creditors, July-Current paystubs, Bank statements Patrons9948 M…"
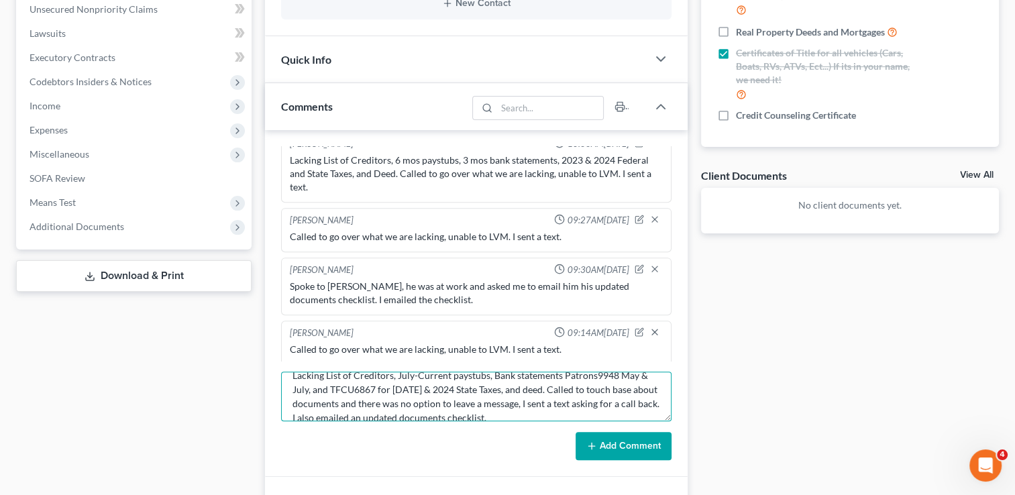
scroll to position [28, 0]
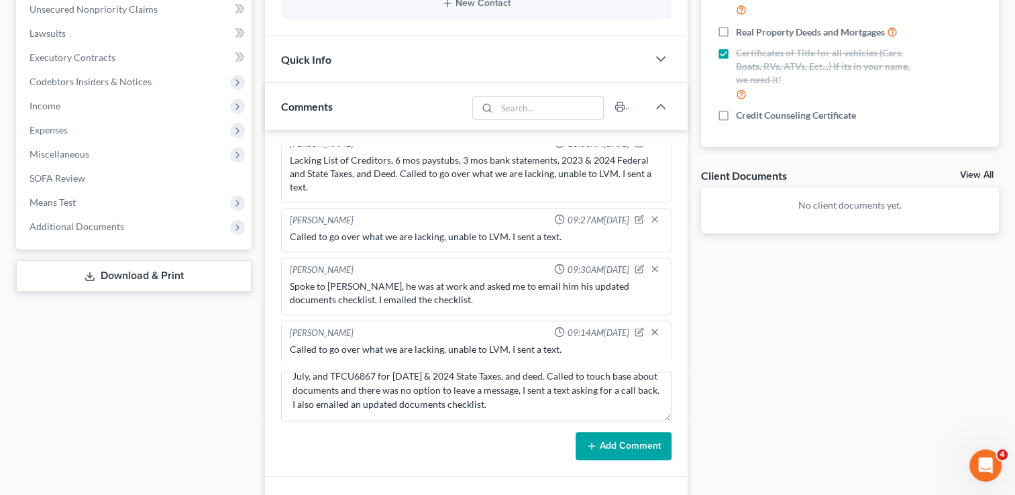
click at [628, 439] on button "Add Comment" at bounding box center [624, 446] width 96 height 28
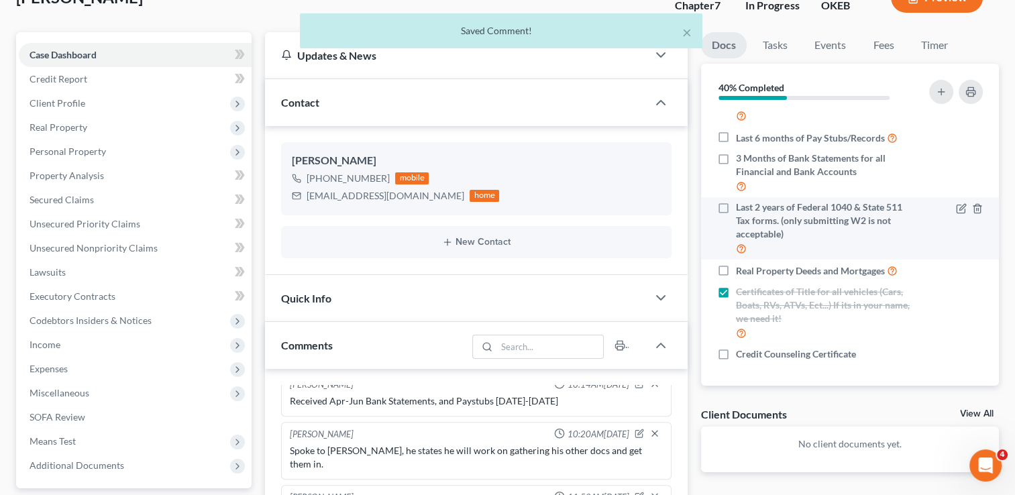
scroll to position [0, 0]
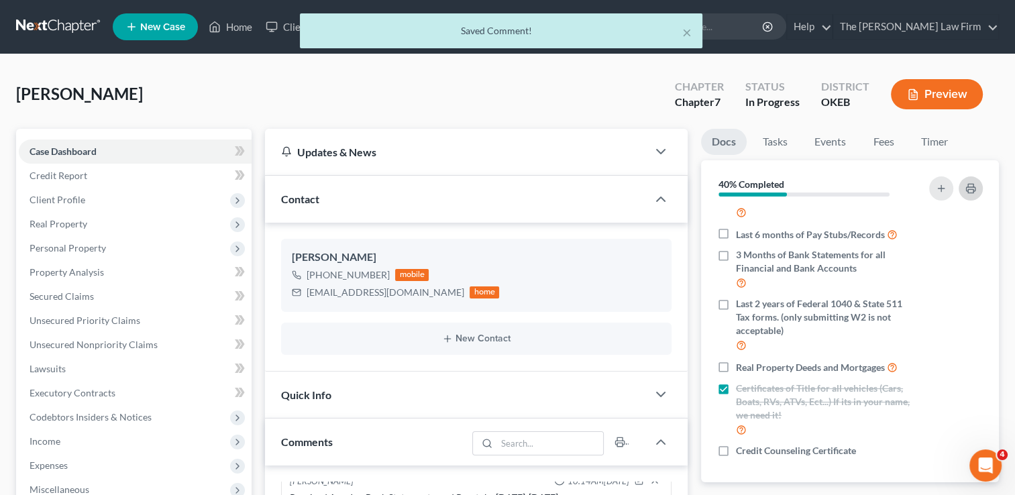
click at [964, 188] on button "button" at bounding box center [971, 188] width 24 height 24
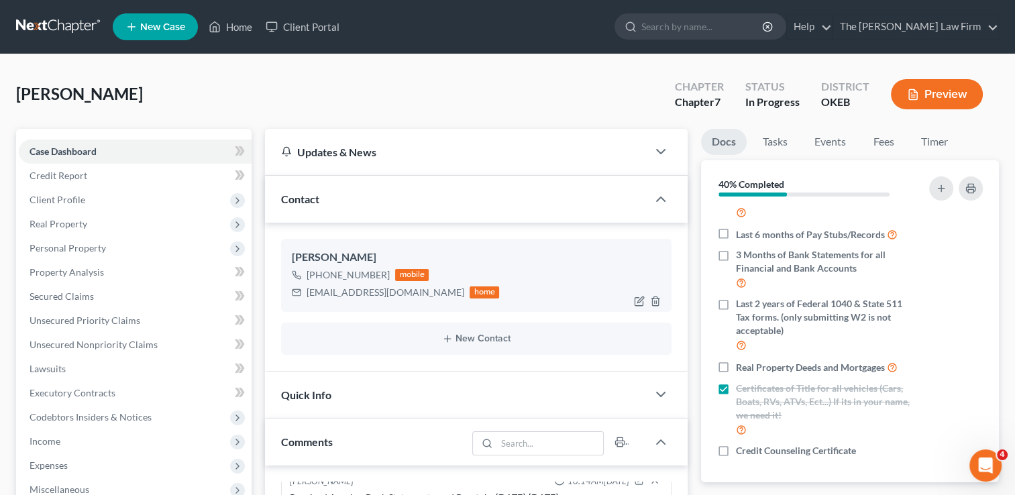
click at [365, 290] on div "[EMAIL_ADDRESS][DOMAIN_NAME]" at bounding box center [386, 292] width 158 height 13
copy div "[EMAIL_ADDRESS][DOMAIN_NAME]"
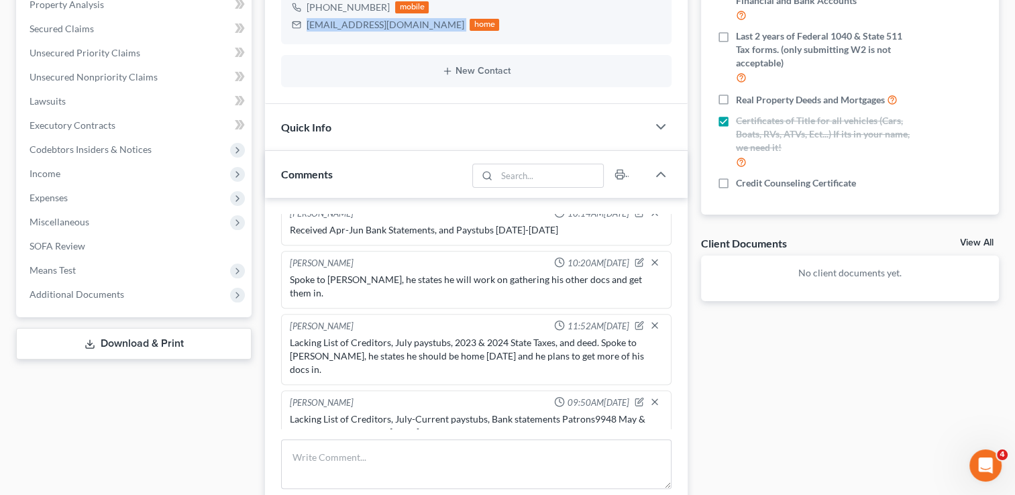
scroll to position [335, 0]
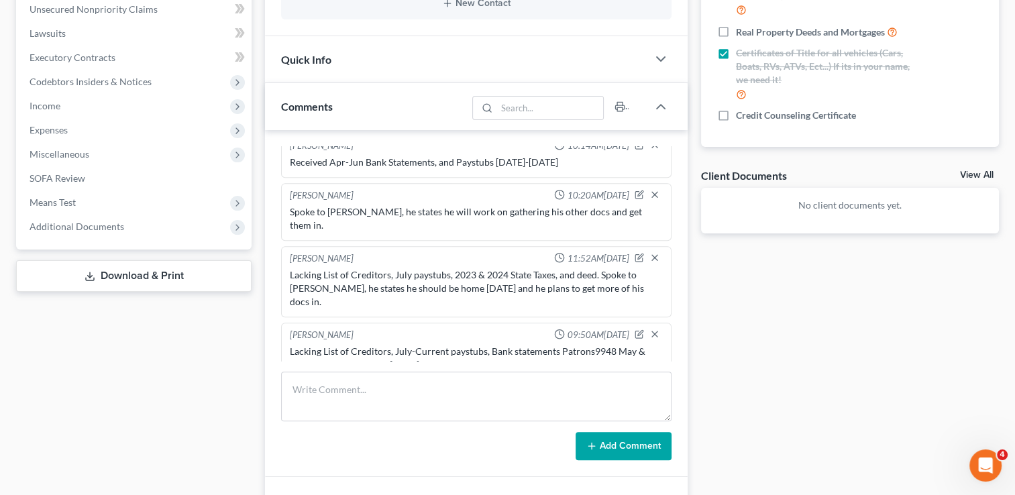
drag, startPoint x: 521, startPoint y: 346, endPoint x: 287, endPoint y: 305, distance: 237.1
click at [287, 342] on div "Lacking List of Creditors, July-Current paystubs, Bank statements Patrons9948 M…" at bounding box center [476, 371] width 378 height 59
drag, startPoint x: 287, startPoint y: 305, endPoint x: 296, endPoint y: 306, distance: 8.8
copy div "Lacking List of Creditors, July-Current paystubs, Bank statements Patrons9948 M…"
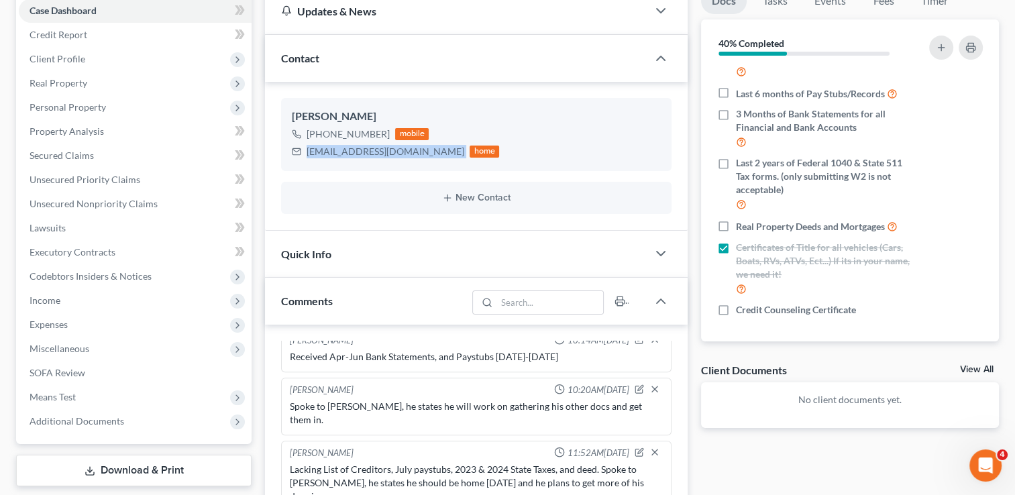
scroll to position [0, 0]
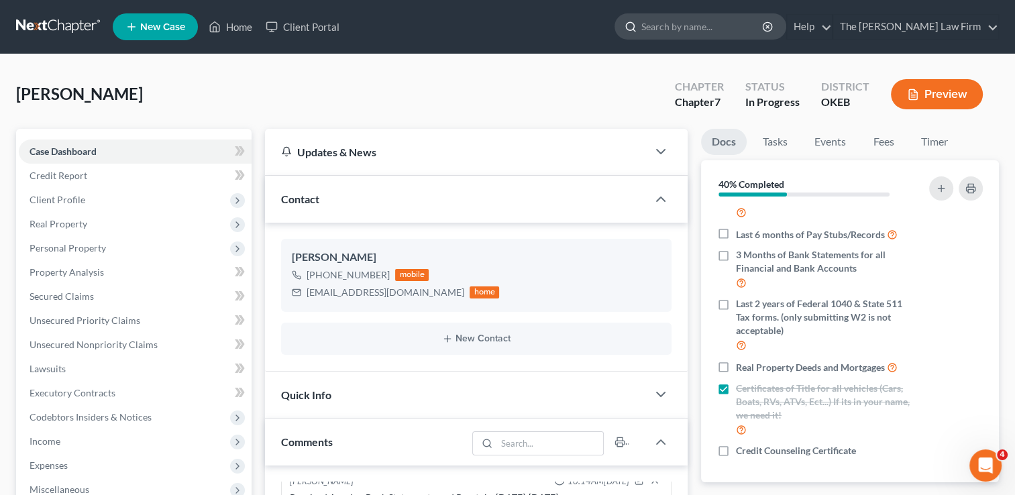
click at [706, 27] on input "search" at bounding box center [702, 26] width 123 height 25
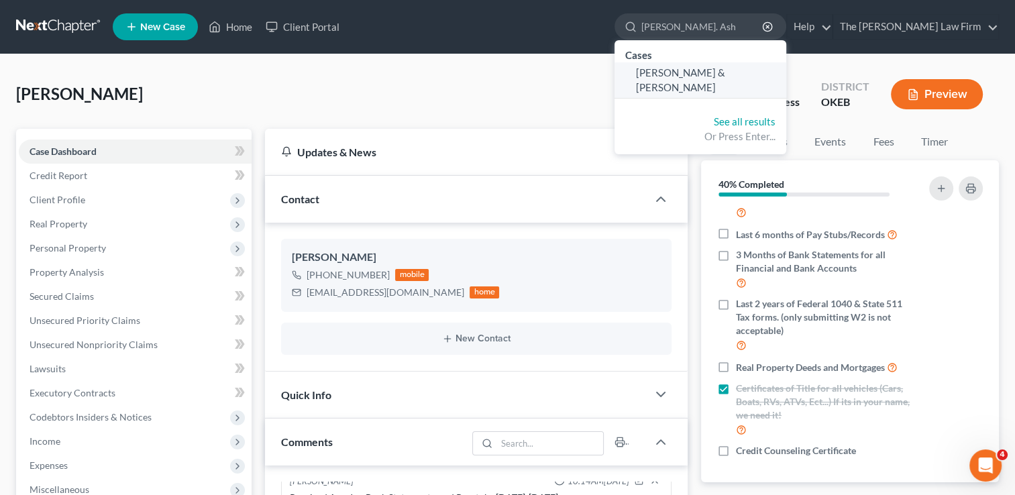
type input "[PERSON_NAME]. Ash"
click at [724, 68] on span "[PERSON_NAME] & [PERSON_NAME]" at bounding box center [680, 79] width 89 height 26
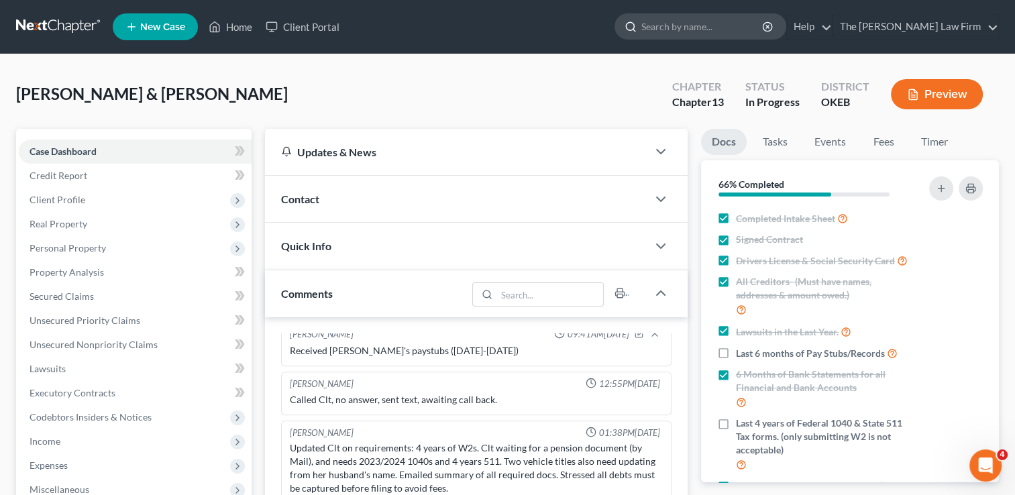
click at [727, 28] on input "search" at bounding box center [702, 26] width 123 height 25
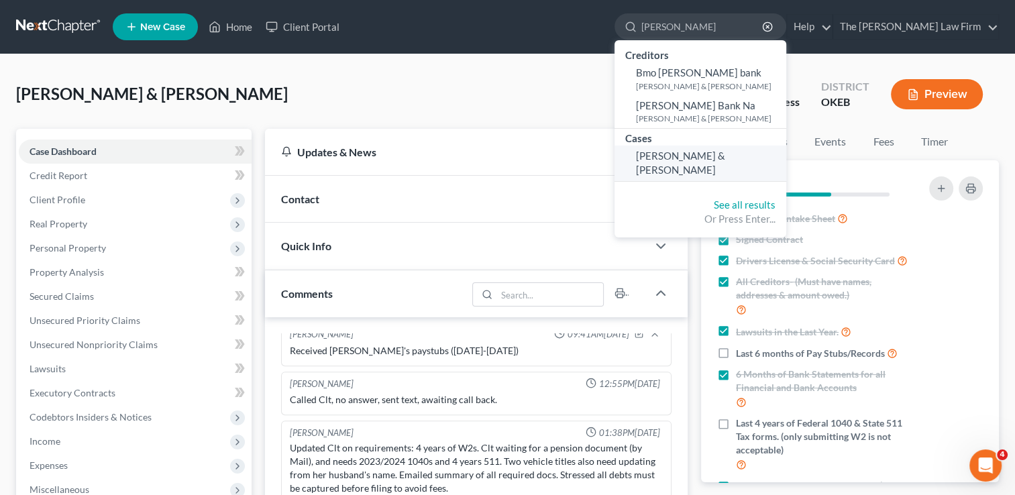
type input "[PERSON_NAME]"
click at [725, 150] on span "[PERSON_NAME] & [PERSON_NAME]" at bounding box center [680, 163] width 89 height 26
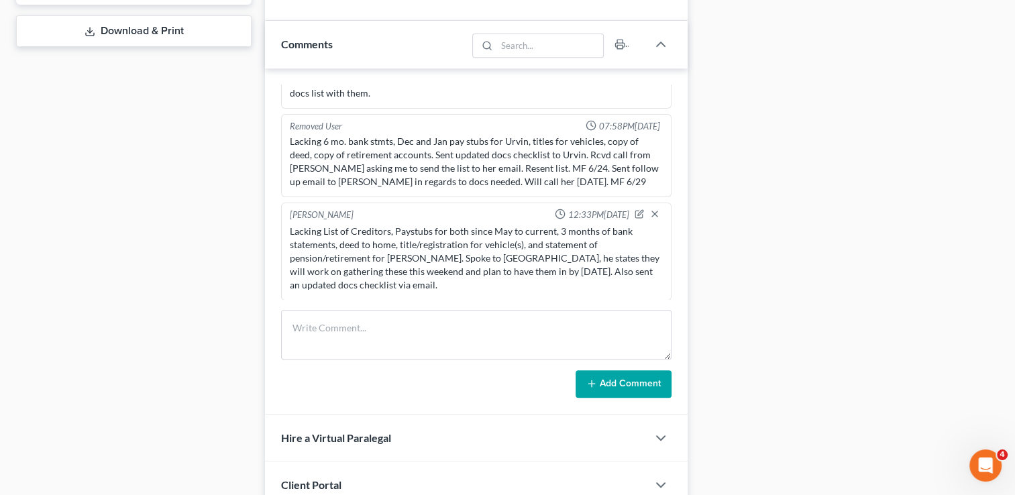
scroll to position [604, 0]
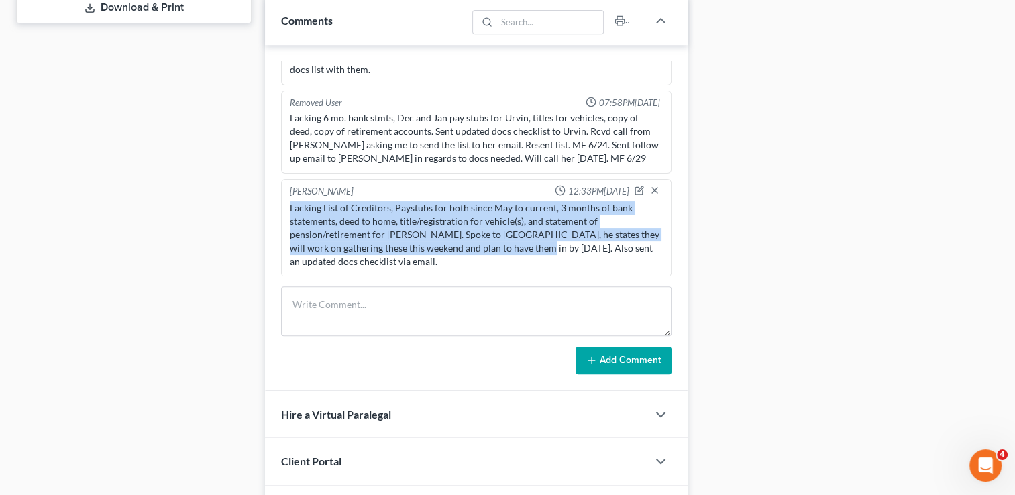
drag, startPoint x: 539, startPoint y: 246, endPoint x: 283, endPoint y: 203, distance: 259.1
click at [283, 203] on div "[PERSON_NAME] 12:33PM[DATE] Lacking List of Creditors, Paystubs for both since …" at bounding box center [476, 228] width 391 height 98
drag, startPoint x: 287, startPoint y: 201, endPoint x: 299, endPoint y: 205, distance: 12.1
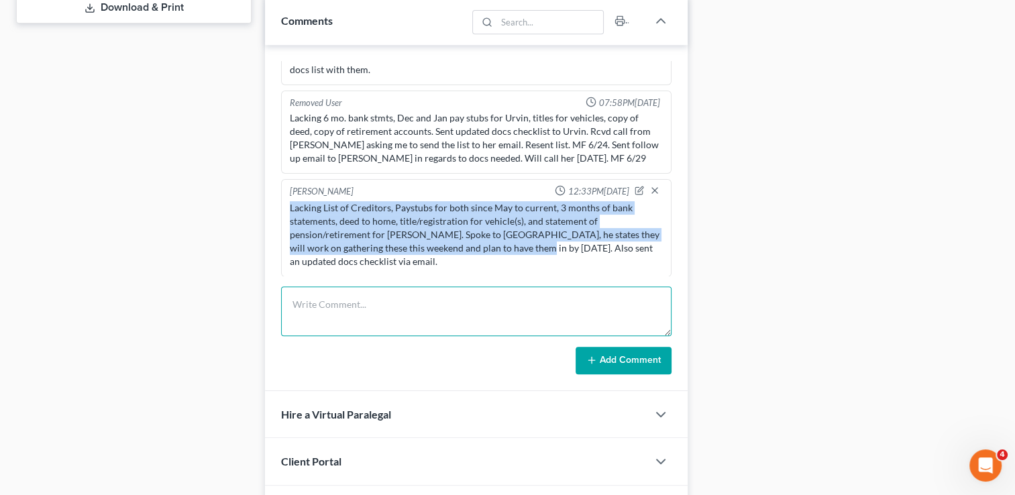
click at [333, 299] on textarea at bounding box center [476, 312] width 391 height 50
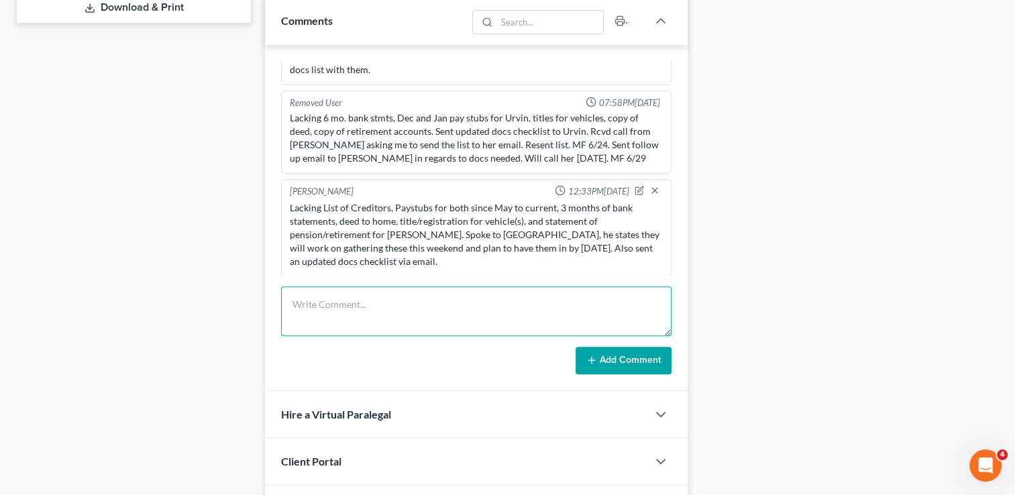
paste textarea "Lacking List of Creditors, Paystubs for both since May to current, 3 months of …"
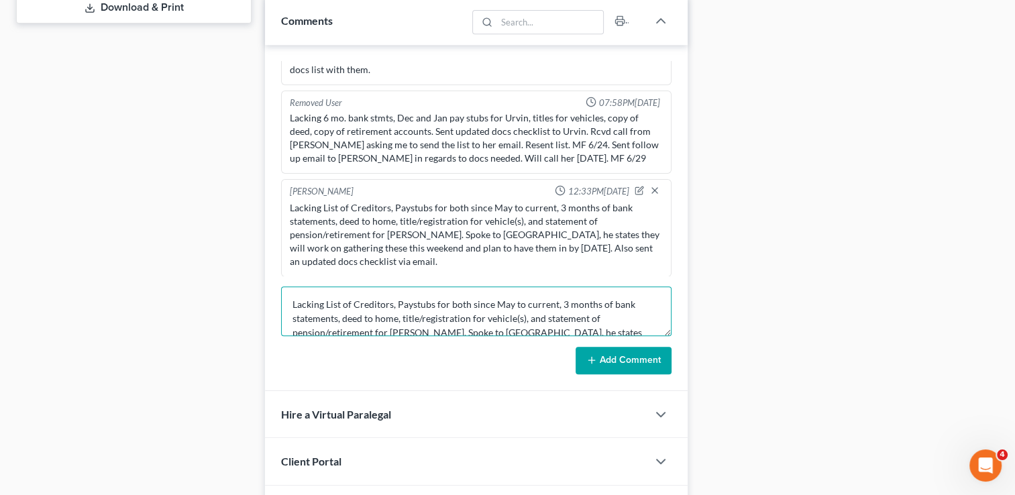
scroll to position [16, 0]
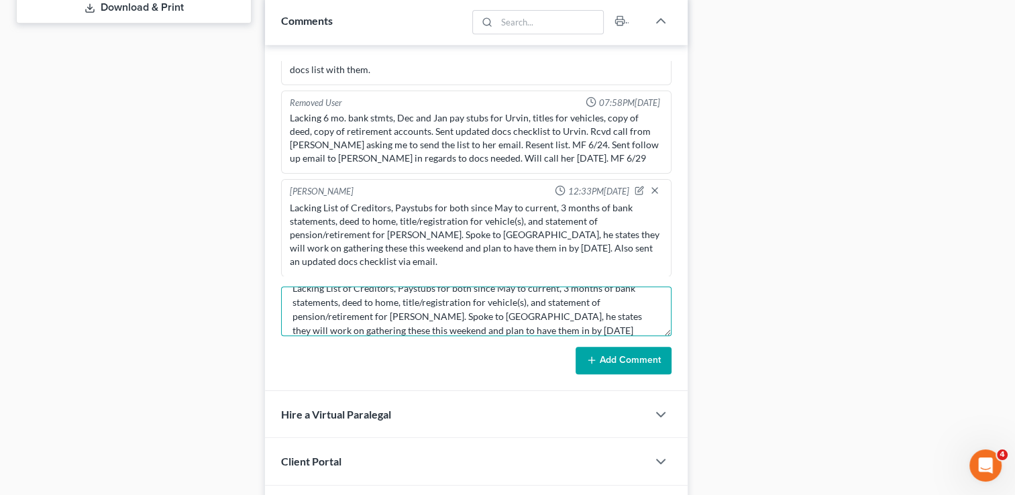
click at [538, 325] on textarea "Lacking List of Creditors, Paystubs for both since May to current, 3 months of …" at bounding box center [476, 312] width 391 height 50
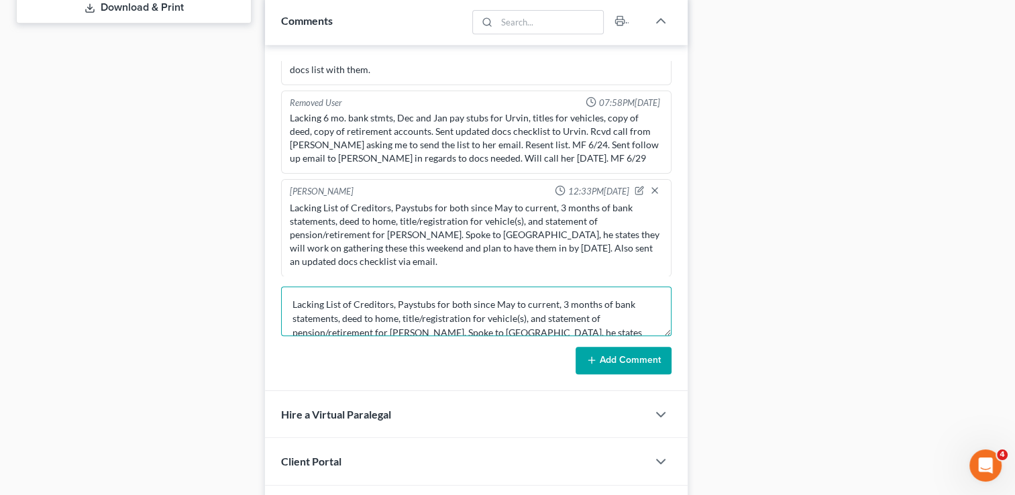
drag, startPoint x: 452, startPoint y: 333, endPoint x: 291, endPoint y: 291, distance: 166.5
click at [291, 291] on textarea "Lacking List of Creditors, Paystubs for both since May to current, 3 months of …" at bounding box center [476, 312] width 391 height 50
type textarea "Lacking List of Creditors, Paystubs for both since May to current, 3 months of …"
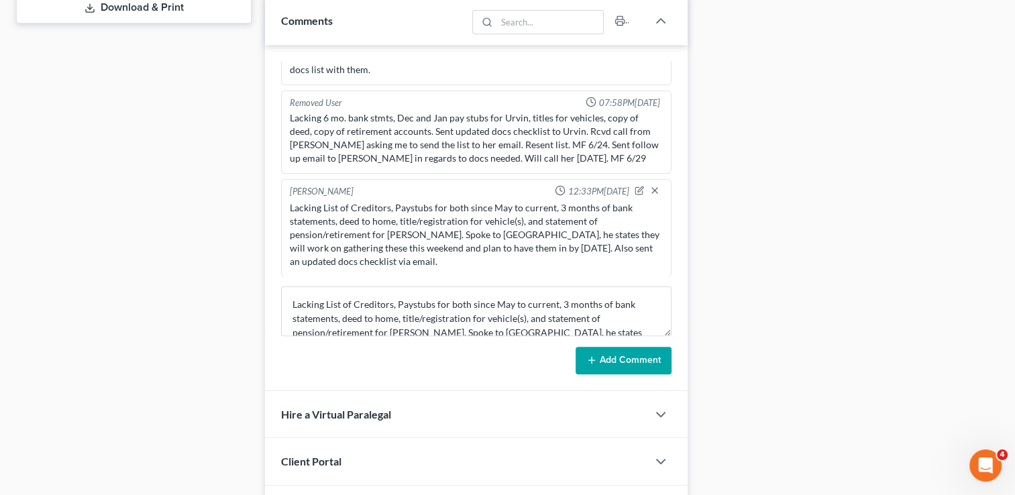
click at [624, 353] on button "Add Comment" at bounding box center [624, 361] width 96 height 28
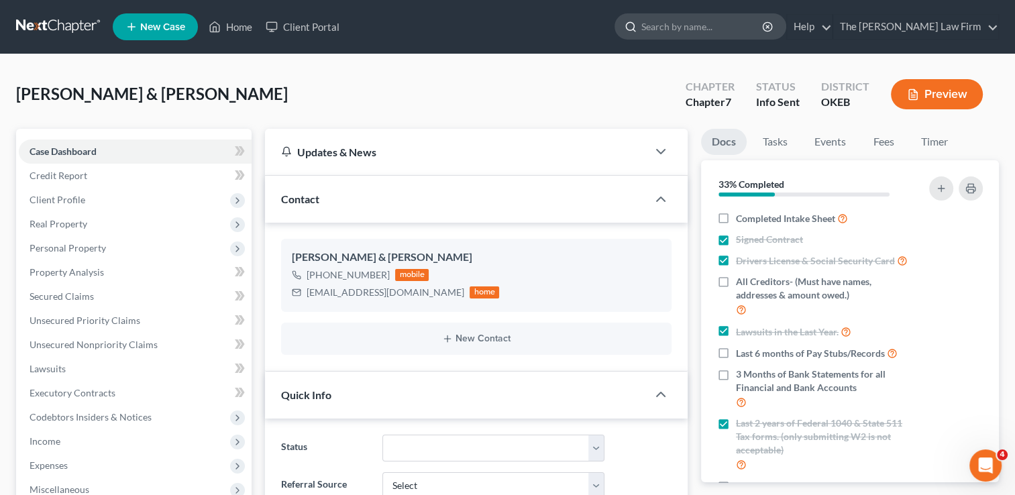
click at [711, 28] on input "search" at bounding box center [702, 26] width 123 height 25
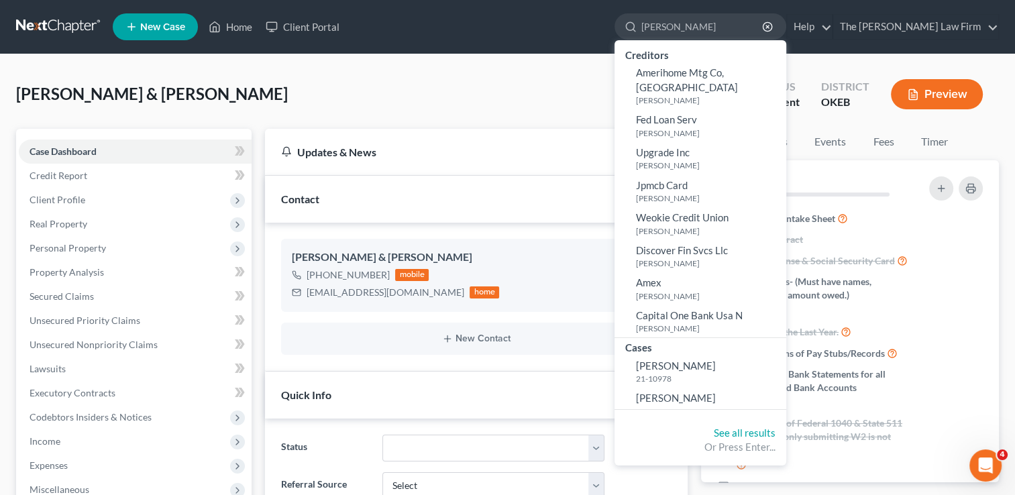
type input "[PERSON_NAME]"
drag, startPoint x: 711, startPoint y: 377, endPoint x: 714, endPoint y: 385, distance: 8.7
click at [714, 392] on span "[PERSON_NAME]" at bounding box center [676, 398] width 80 height 12
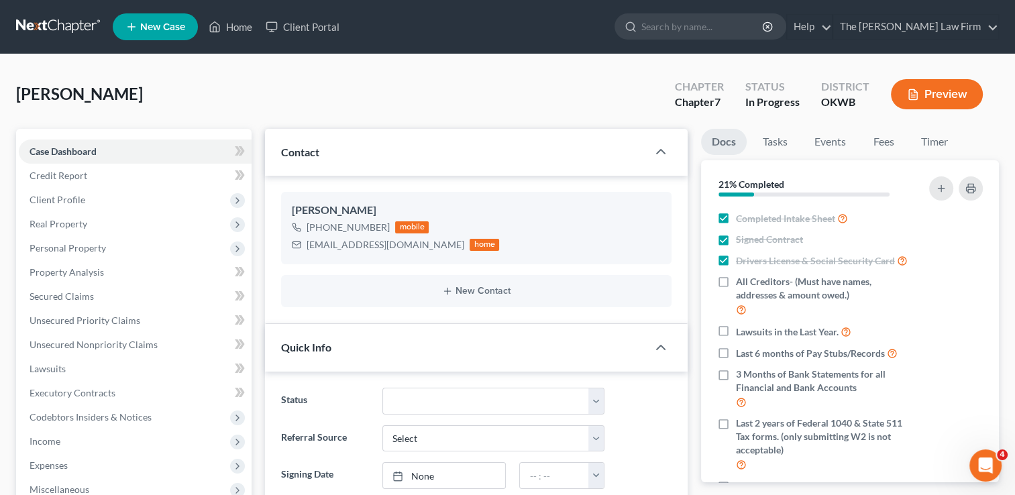
scroll to position [28, 0]
click at [720, 25] on input "search" at bounding box center [702, 26] width 123 height 25
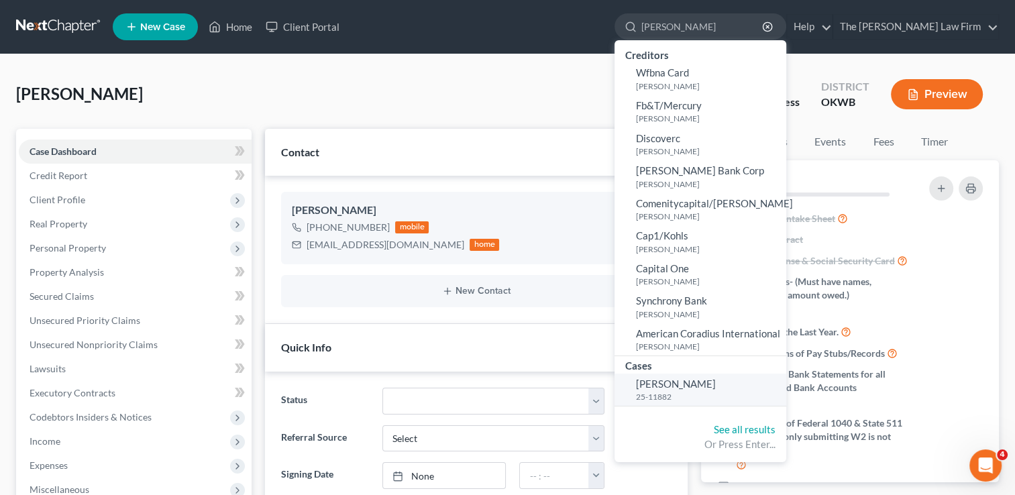
type input "[PERSON_NAME]"
click at [711, 388] on span "[PERSON_NAME]" at bounding box center [676, 384] width 80 height 12
select select "1"
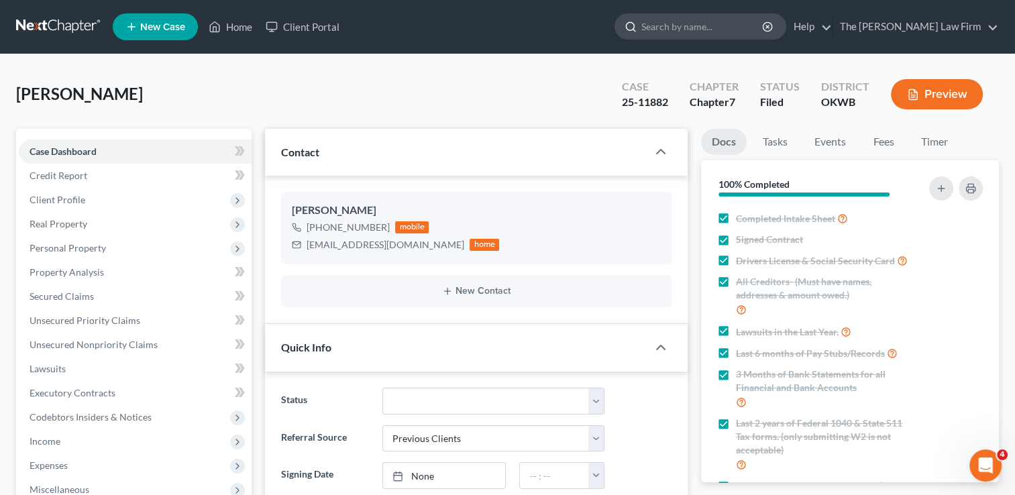
click at [747, 25] on input "search" at bounding box center [702, 26] width 123 height 25
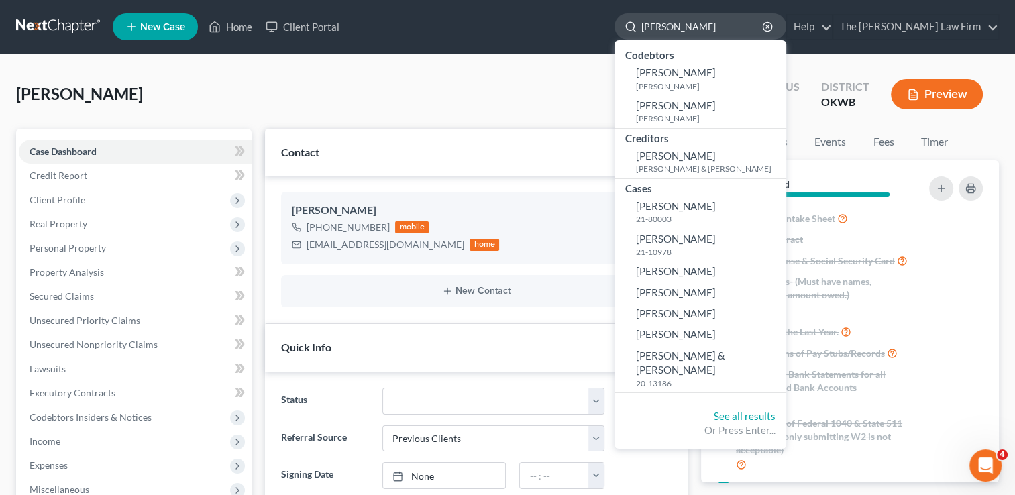
type input "[PERSON_NAME]"
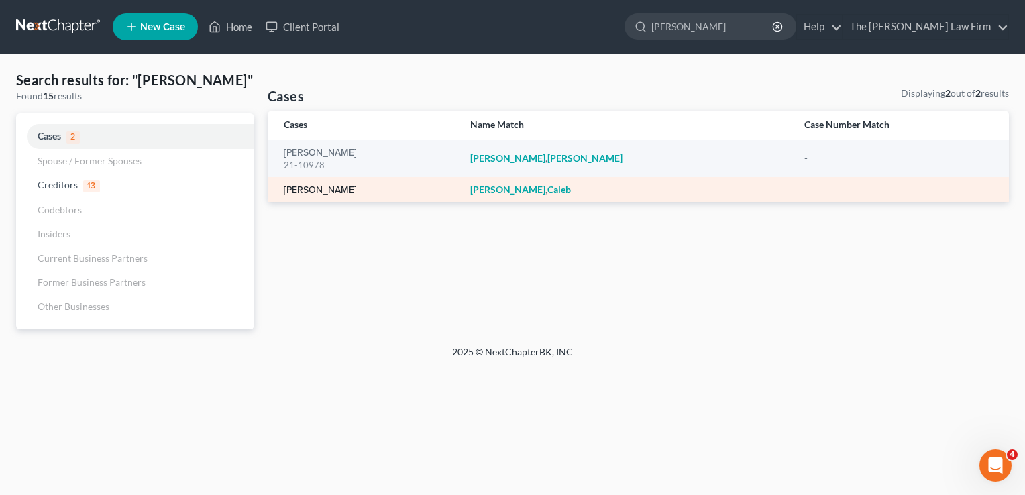
click at [303, 189] on link "[PERSON_NAME]" at bounding box center [320, 190] width 73 height 9
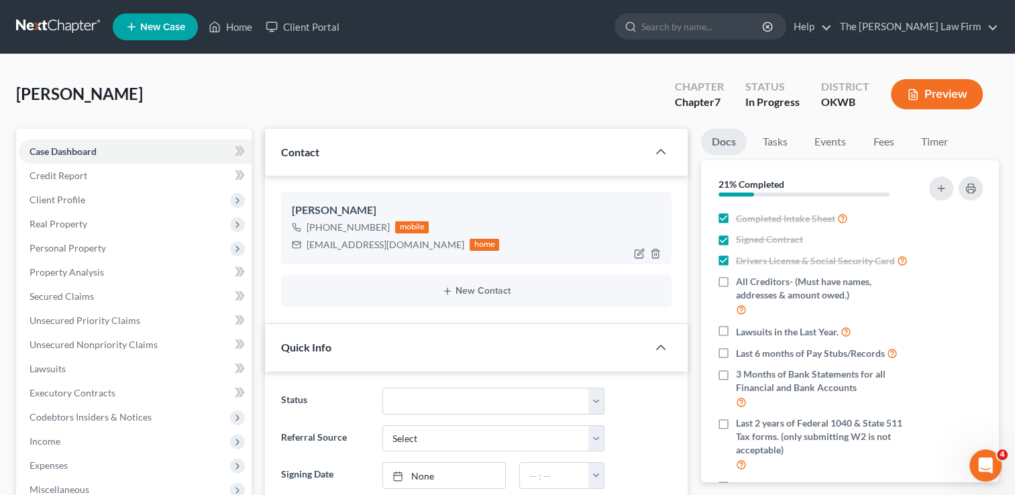
drag, startPoint x: 308, startPoint y: 243, endPoint x: 443, endPoint y: 244, distance: 134.9
click at [443, 244] on div "[EMAIL_ADDRESS][DOMAIN_NAME]" at bounding box center [386, 244] width 158 height 13
drag, startPoint x: 430, startPoint y: 244, endPoint x: 401, endPoint y: 247, distance: 29.0
click at [967, 181] on button "button" at bounding box center [971, 188] width 24 height 24
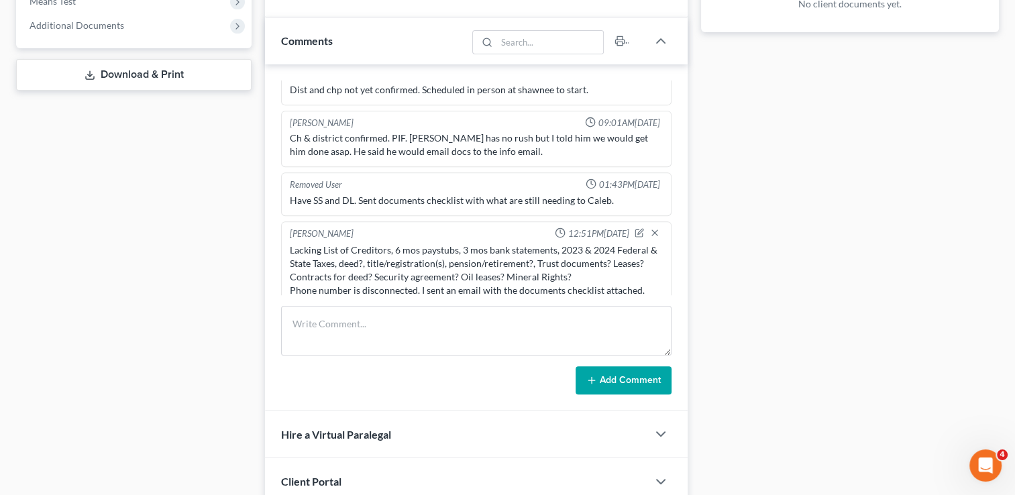
scroll to position [28, 0]
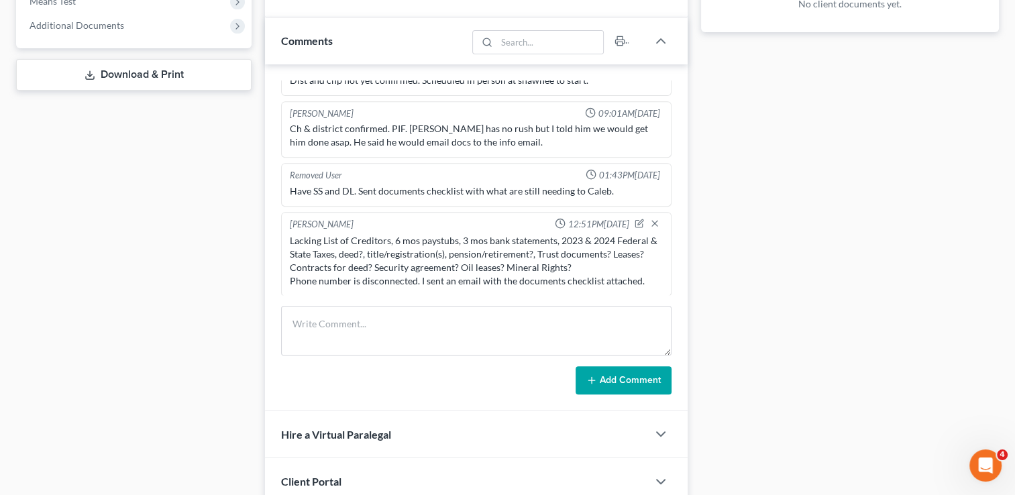
click at [523, 268] on div "Lacking List of Creditors, 6 mos paystubs, 3 mos bank statements, 2023 & 2024 F…" at bounding box center [476, 261] width 373 height 54
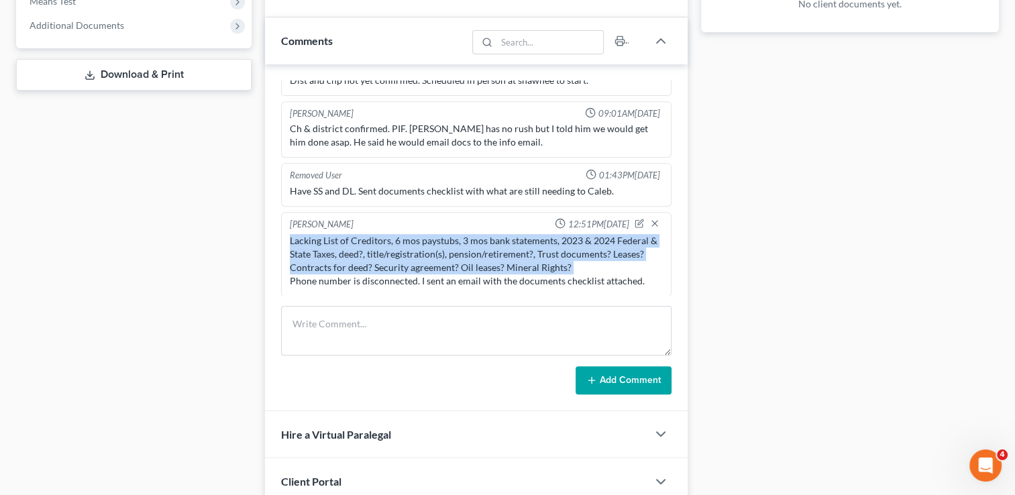
click at [523, 268] on div "Lacking List of Creditors, 6 mos paystubs, 3 mos bank statements, 2023 & 2024 F…" at bounding box center [476, 261] width 373 height 54
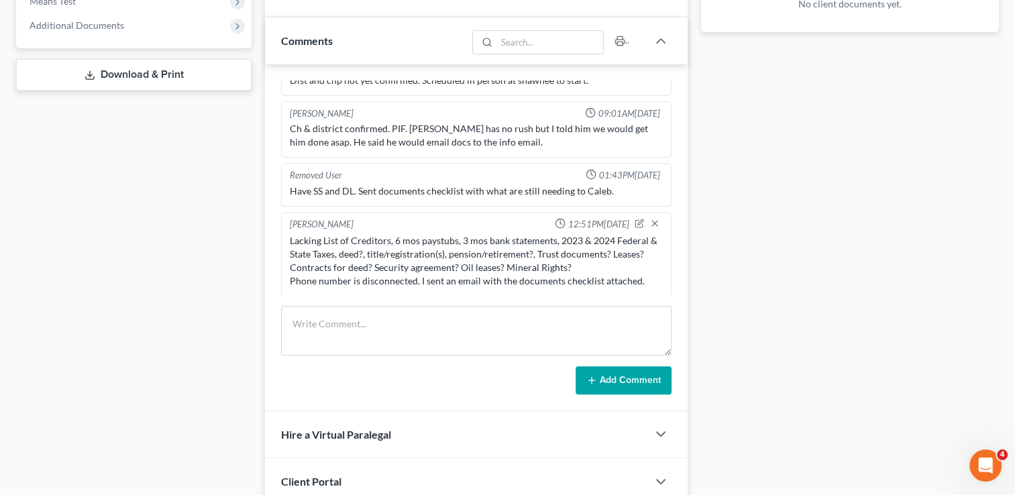
click at [637, 275] on div "Lacking List of Creditors, 6 mos paystubs, 3 mos bank statements, 2023 & 2024 F…" at bounding box center [476, 261] width 373 height 54
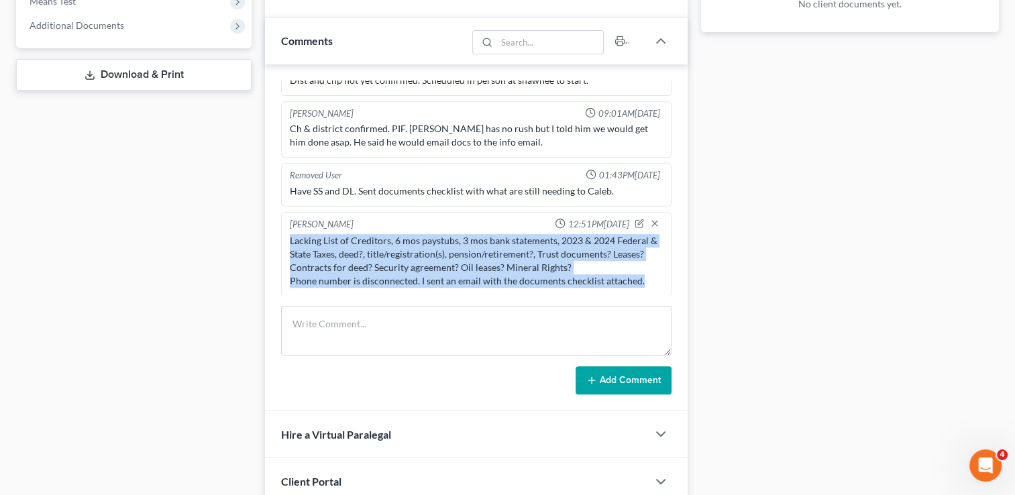
drag, startPoint x: 637, startPoint y: 278, endPoint x: 287, endPoint y: 235, distance: 353.0
click at [287, 235] on div "Lacking List of Creditors, 6 mos paystubs, 3 mos bank statements, 2023 & 2024 F…" at bounding box center [476, 260] width 378 height 59
drag, startPoint x: 287, startPoint y: 235, endPoint x: 293, endPoint y: 240, distance: 7.6
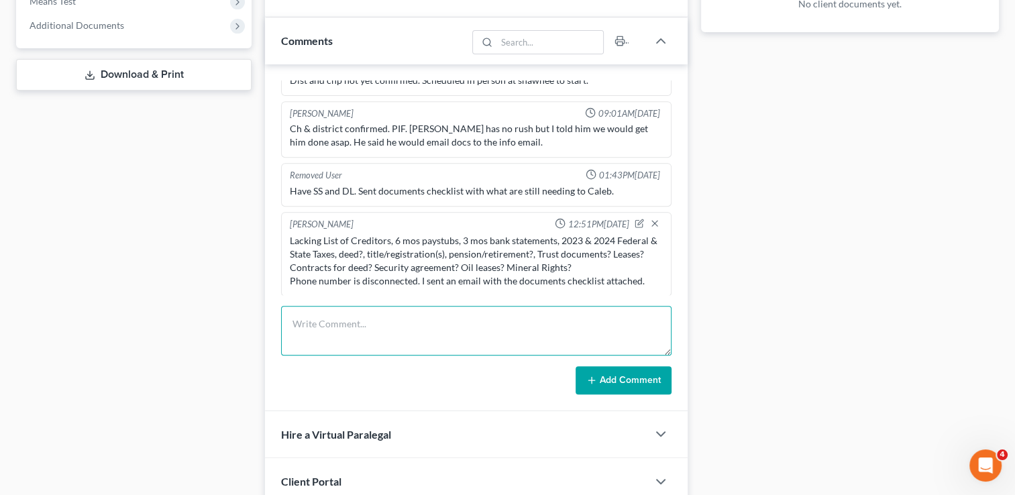
click at [331, 313] on textarea at bounding box center [476, 331] width 391 height 50
paste textarea "Lacking List of Creditors, 6 mos paystubs, 3 mos bank statements, 2023 & 2024 F…"
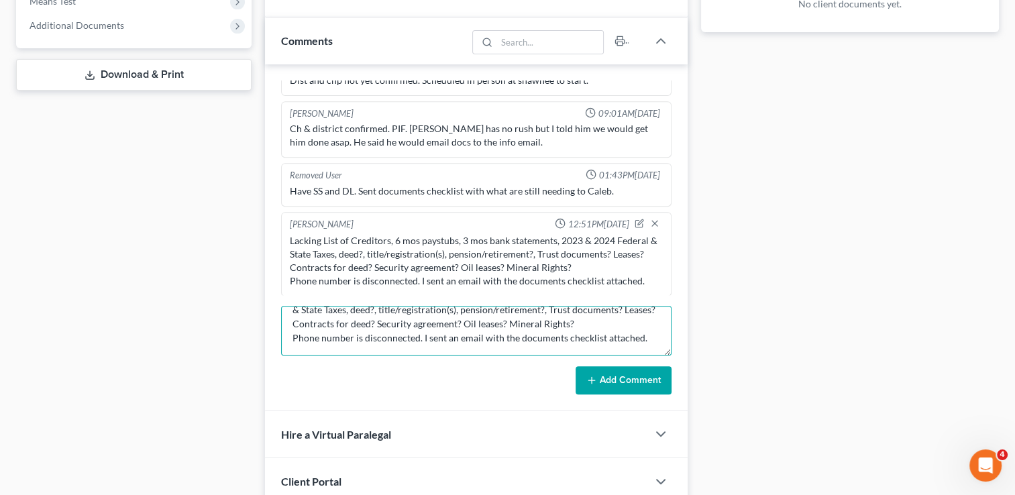
click at [480, 335] on textarea "Lacking List of Creditors, 6 mos paystubs, 3 mos bank statements, 2023 & 2024 F…" at bounding box center [476, 331] width 391 height 50
click at [386, 345] on textarea "Lacking List of Creditors, 6 mos paystubs, 3 mos bank statements, 2023 & 2024 F…" at bounding box center [476, 331] width 391 height 50
click at [544, 348] on textarea "Lacking List of Creditors, 6 mos paystubs, 3 mos bank statements, 2023 & 2024 F…" at bounding box center [476, 331] width 391 height 50
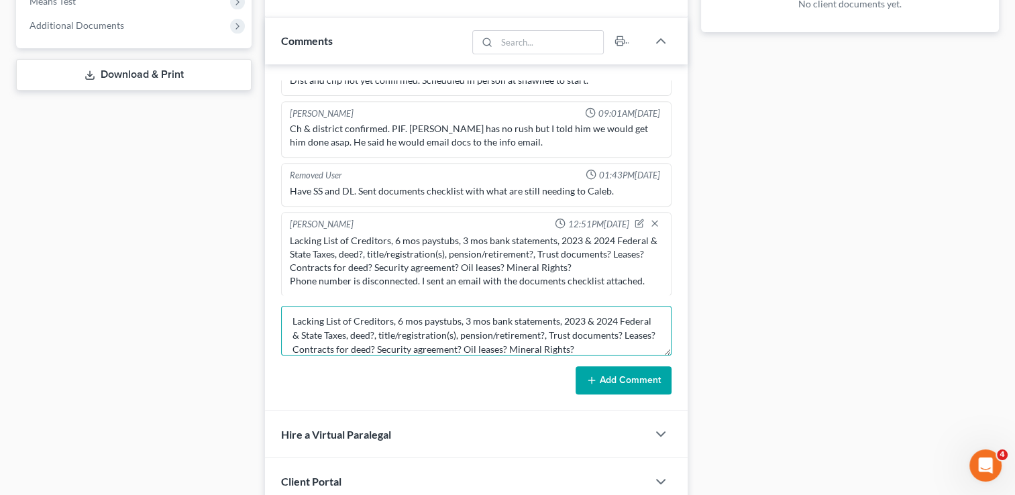
scroll to position [0, 0]
drag, startPoint x: 545, startPoint y: 346, endPoint x: 293, endPoint y: 318, distance: 253.8
click at [293, 318] on textarea "Lacking List of Creditors, 6 mos paystubs, 3 mos bank statements, 2023 & 2024 F…" at bounding box center [476, 331] width 391 height 50
type textarea "Lacking List of Creditors, 6 mos paystubs, 3 mos bank statements, 2023 & 2024 F…"
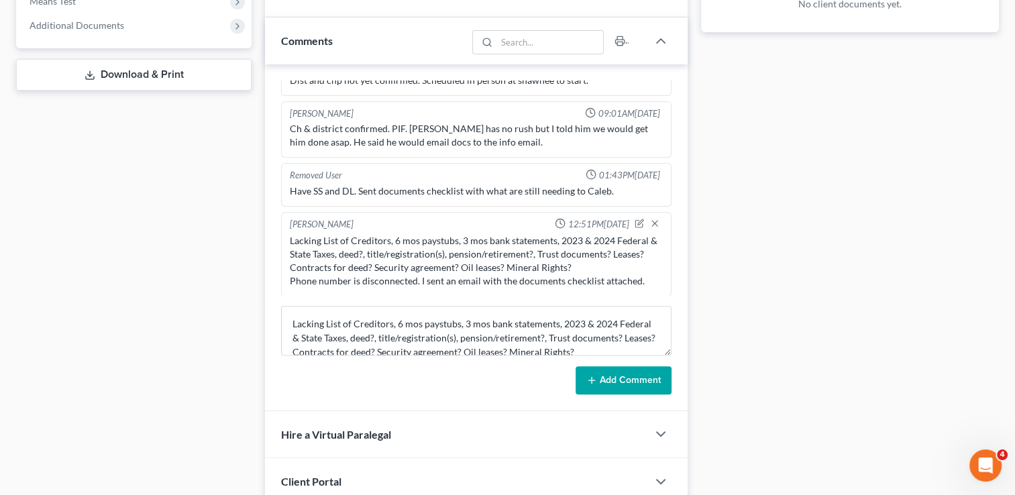
click at [621, 376] on button "Add Comment" at bounding box center [624, 380] width 96 height 28
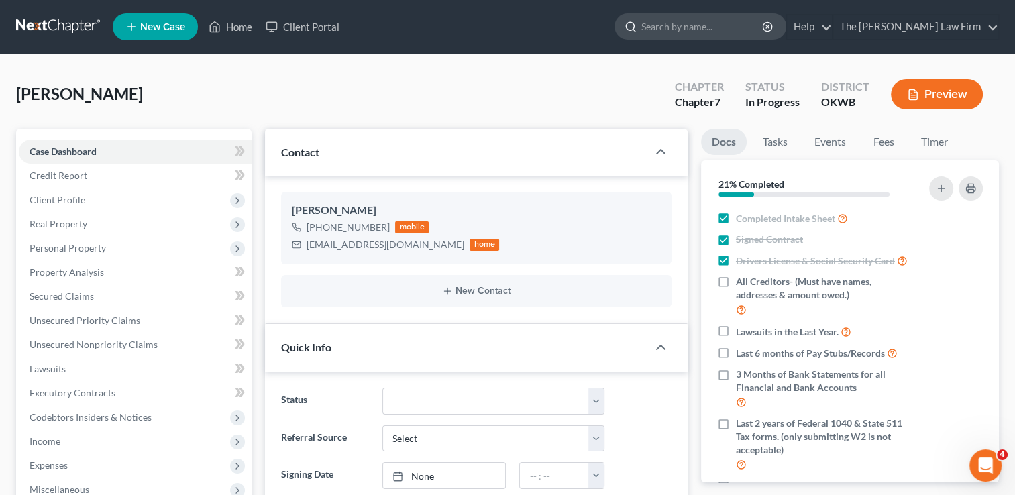
click at [725, 22] on input "search" at bounding box center [702, 26] width 123 height 25
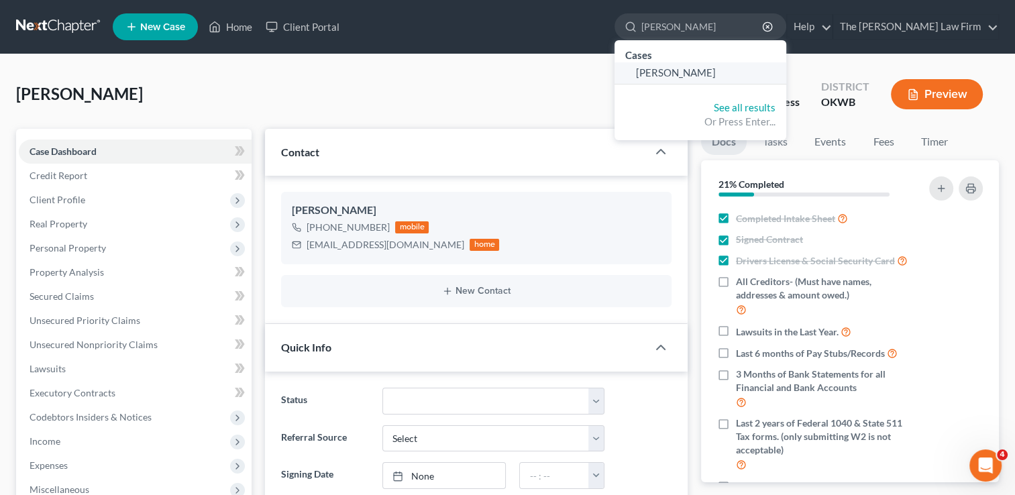
type input "[PERSON_NAME]"
click at [703, 74] on span "[PERSON_NAME]" at bounding box center [676, 72] width 80 height 12
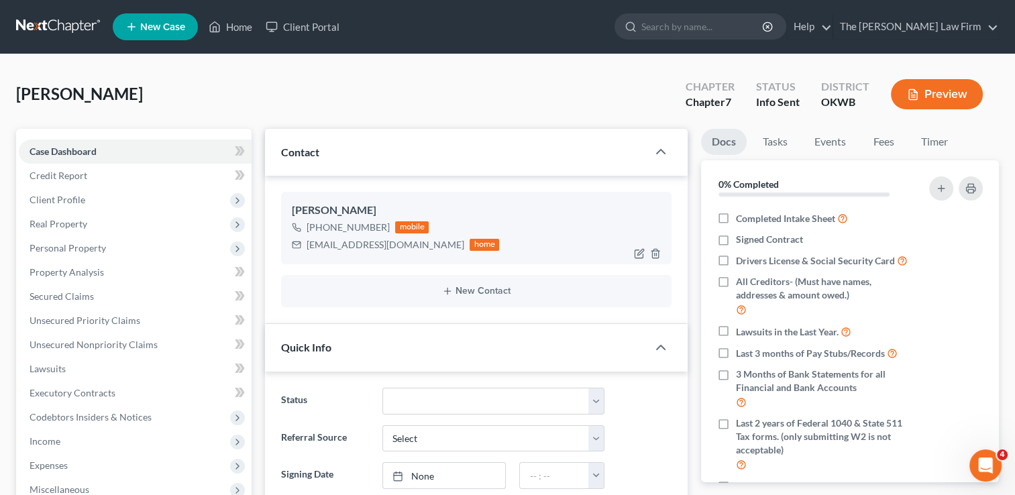
scroll to position [173, 0]
click at [349, 245] on div "[EMAIL_ADDRESS][DOMAIN_NAME]" at bounding box center [386, 244] width 158 height 13
click at [968, 187] on icon "button" at bounding box center [970, 189] width 9 height 4
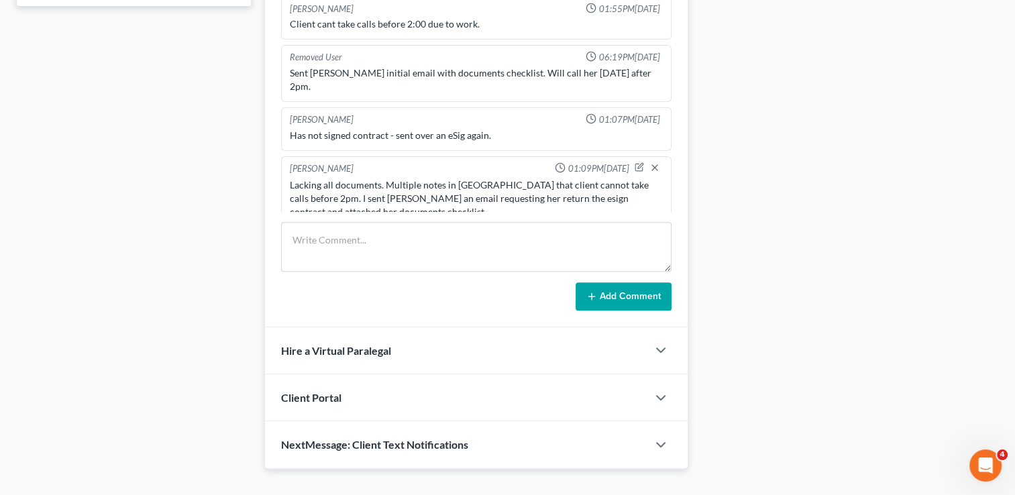
scroll to position [641, 0]
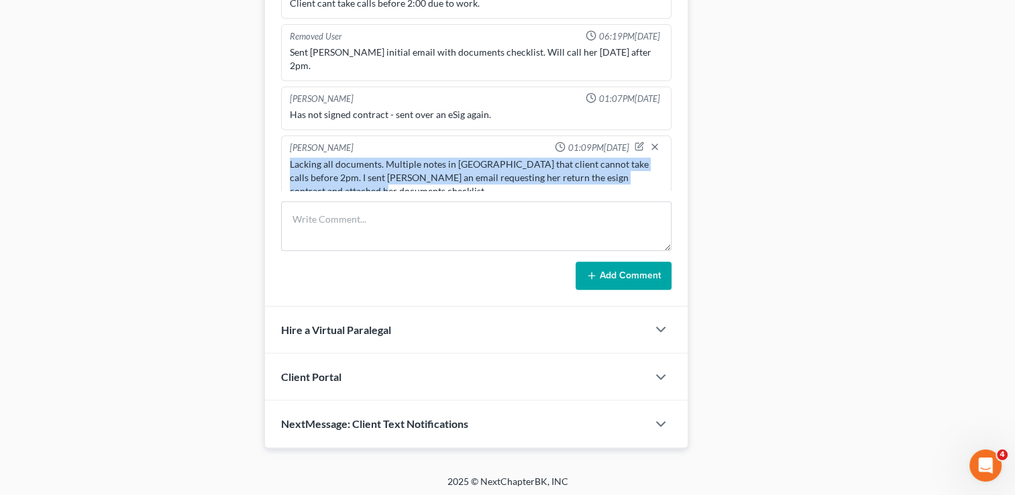
drag, startPoint x: 291, startPoint y: 143, endPoint x: 334, endPoint y: 174, distance: 53.4
click at [334, 174] on div "Lacking all documents. Multiple notes in [GEOGRAPHIC_DATA] that client cannot t…" at bounding box center [476, 178] width 373 height 40
drag, startPoint x: 333, startPoint y: 173, endPoint x: 307, endPoint y: 162, distance: 27.7
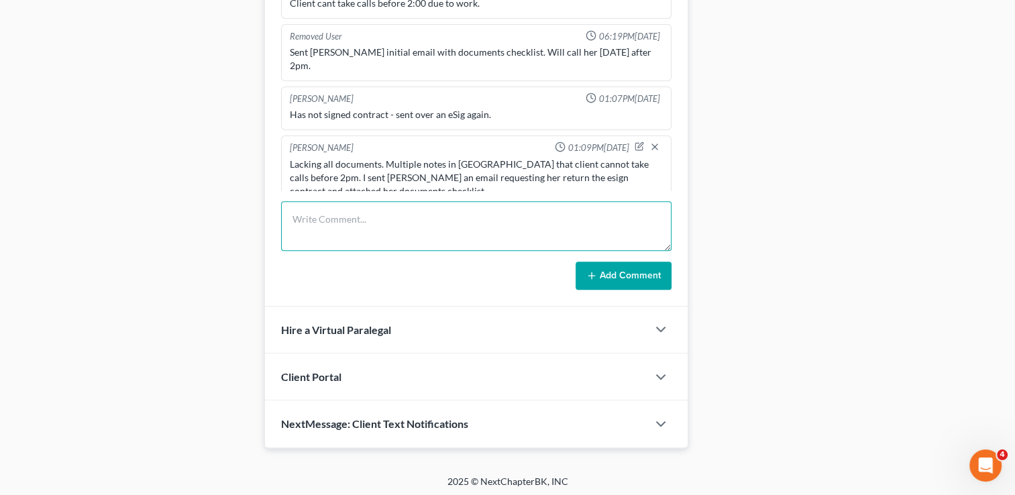
click at [357, 216] on textarea at bounding box center [476, 226] width 391 height 50
paste textarea "Lacking all documents. Multiple notes in [GEOGRAPHIC_DATA] that client cannot t…"
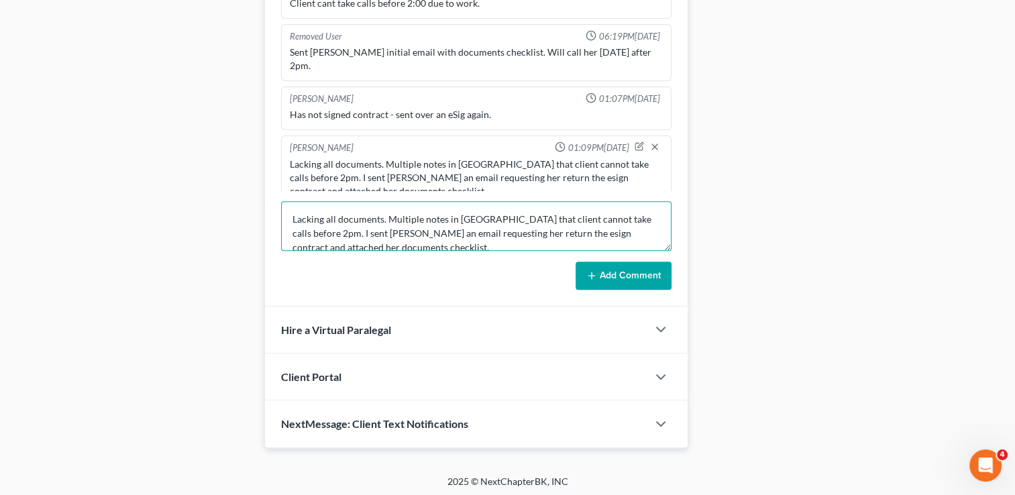
scroll to position [3, 0]
type textarea "Lacking all documents. Multiple notes in [GEOGRAPHIC_DATA] that client cannot t…"
click at [623, 277] on button "Add Comment" at bounding box center [624, 276] width 96 height 28
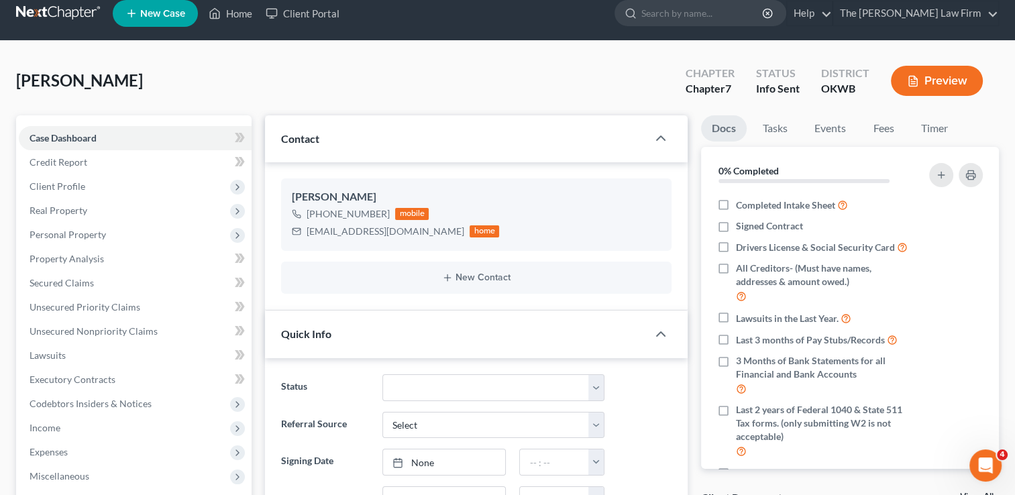
scroll to position [0, 0]
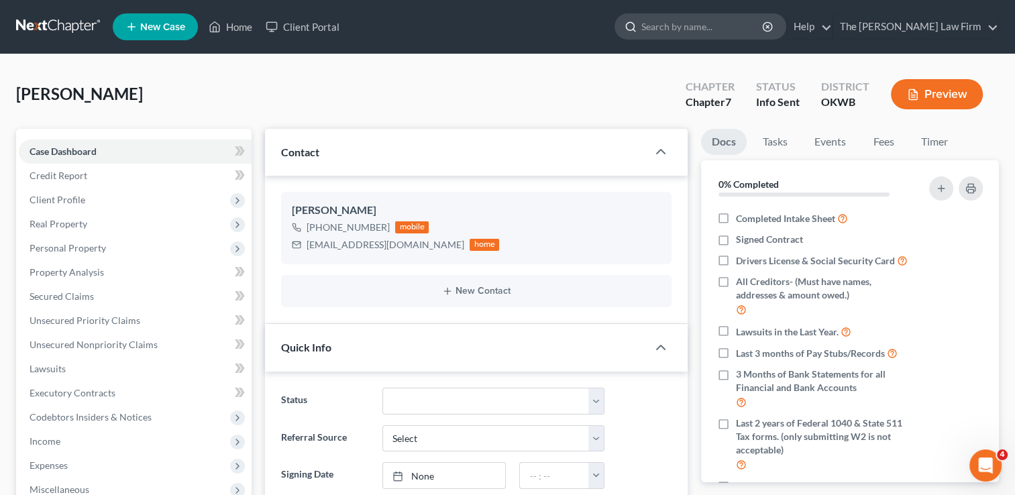
click at [743, 25] on input "search" at bounding box center [702, 26] width 123 height 25
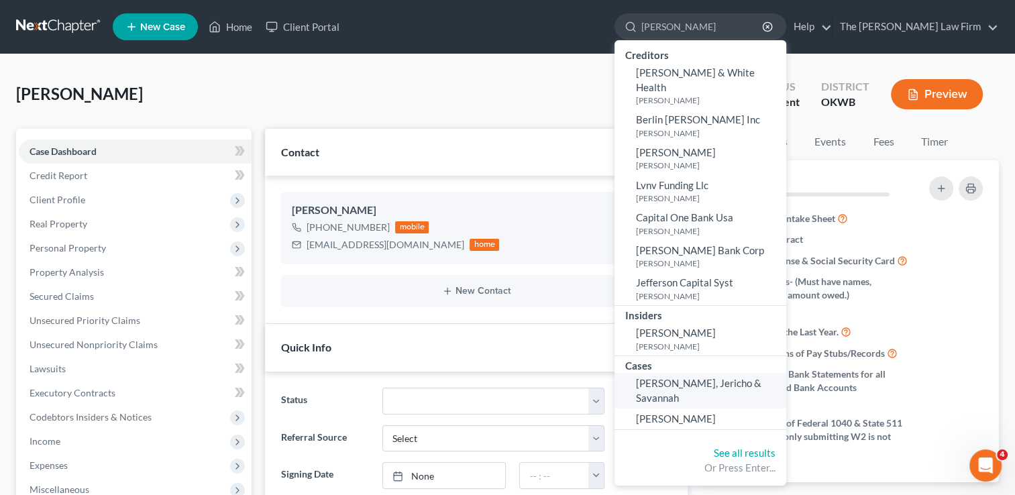
type input "[PERSON_NAME]"
click at [762, 377] on span "[PERSON_NAME], Jericho & Savannah" at bounding box center [698, 390] width 125 height 26
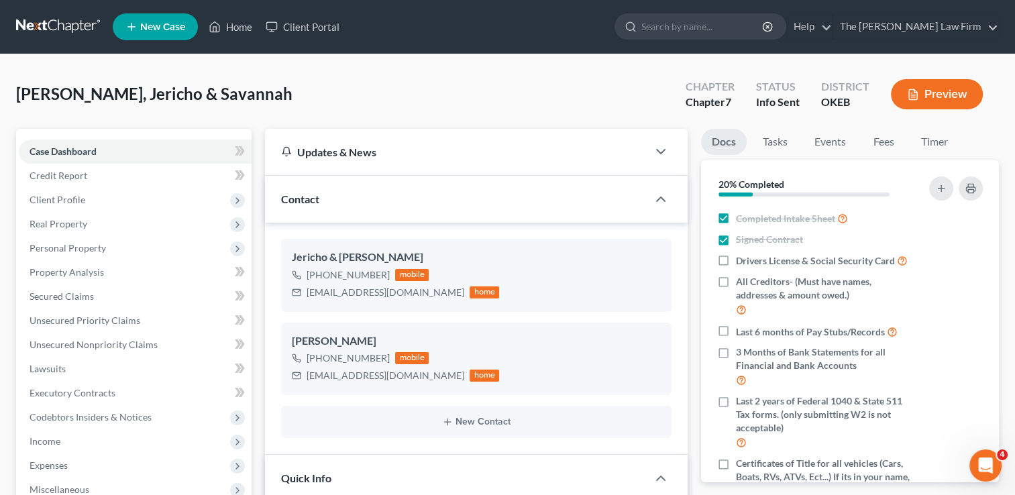
scroll to position [399, 0]
